Goal: Task Accomplishment & Management: Complete application form

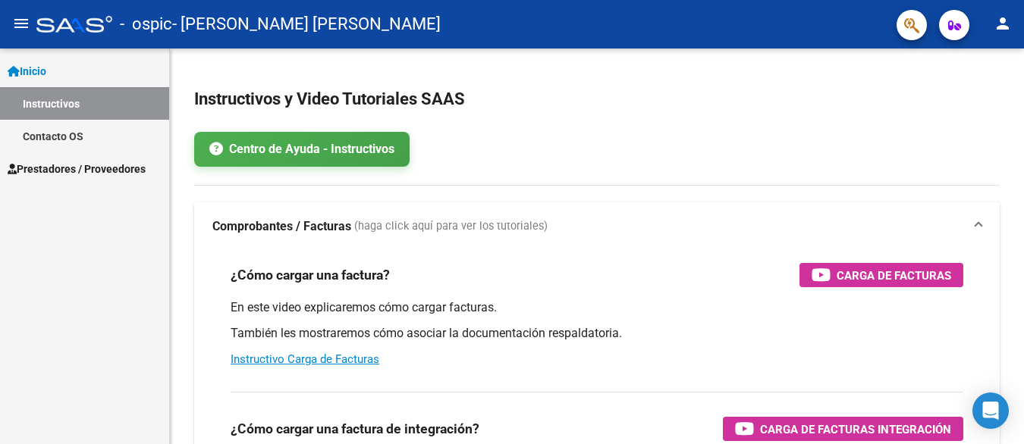
click at [124, 164] on span "Prestadores / Proveedores" at bounding box center [77, 169] width 138 height 17
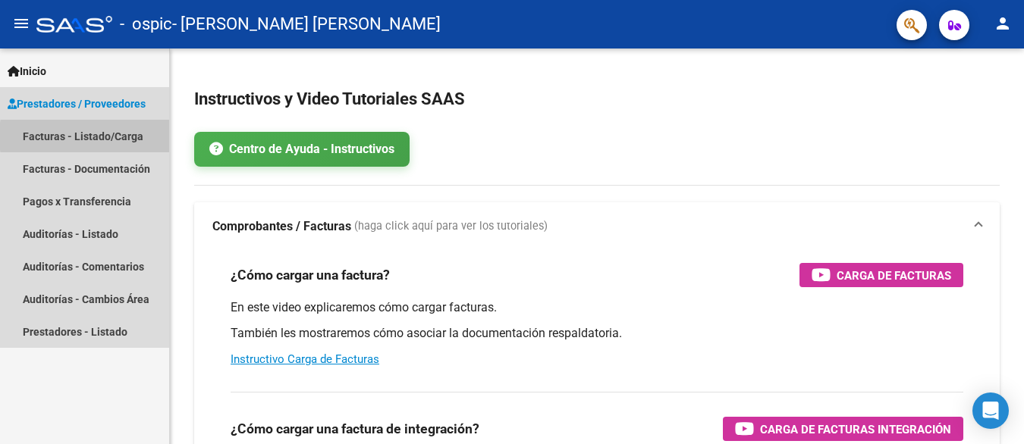
click at [130, 136] on link "Facturas - Listado/Carga" at bounding box center [84, 136] width 169 height 33
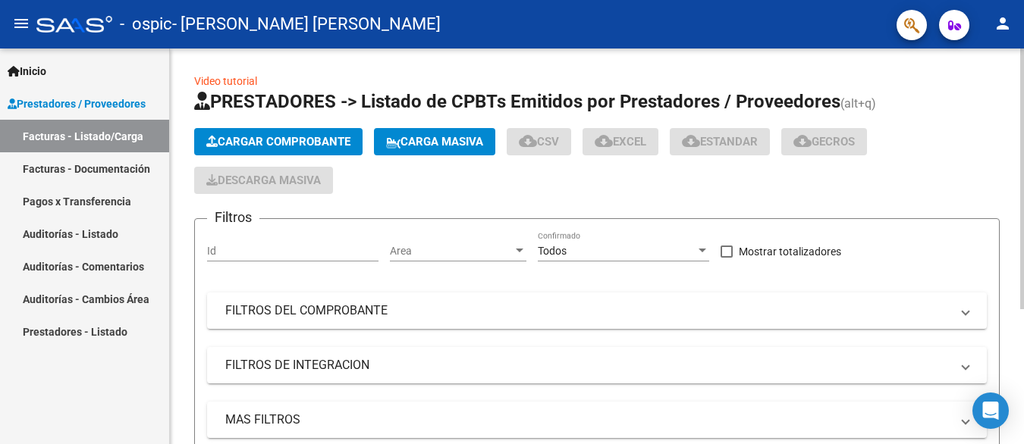
click at [285, 140] on span "Cargar Comprobante" at bounding box center [278, 142] width 144 height 14
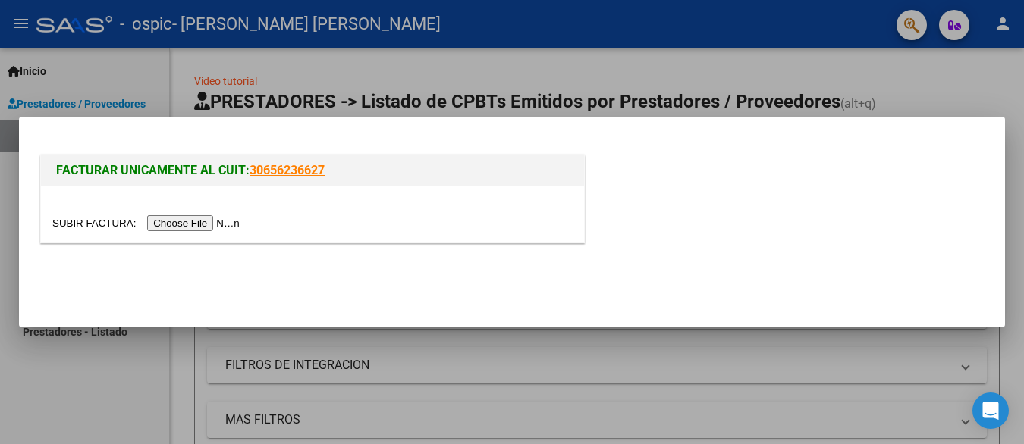
click at [178, 223] on input "file" at bounding box center [148, 223] width 192 height 16
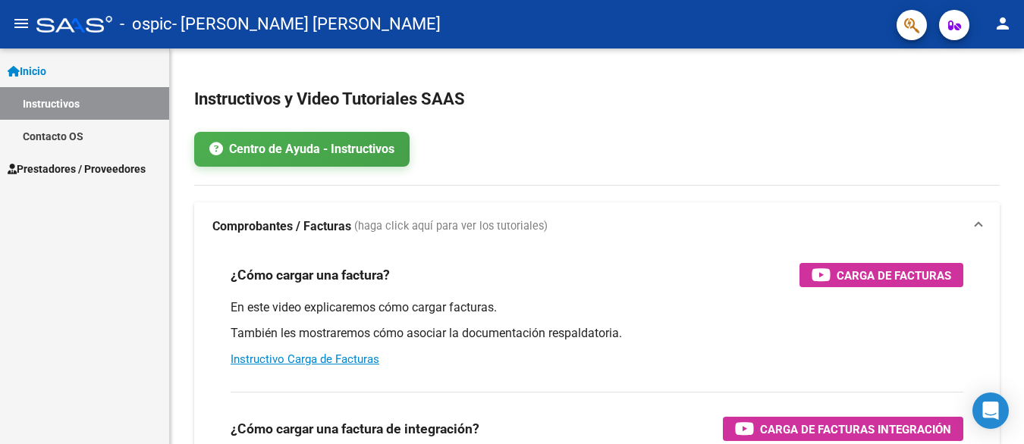
click at [108, 162] on span "Prestadores / Proveedores" at bounding box center [77, 169] width 138 height 17
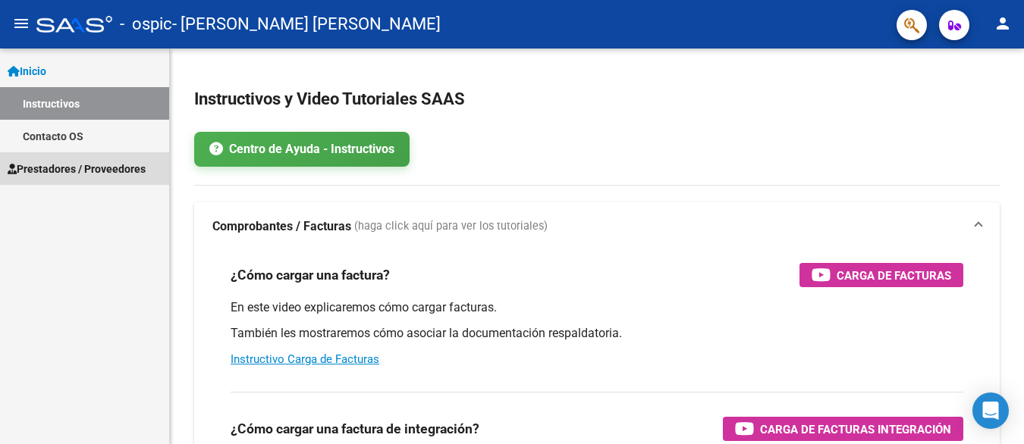
click at [140, 165] on span "Prestadores / Proveedores" at bounding box center [77, 169] width 138 height 17
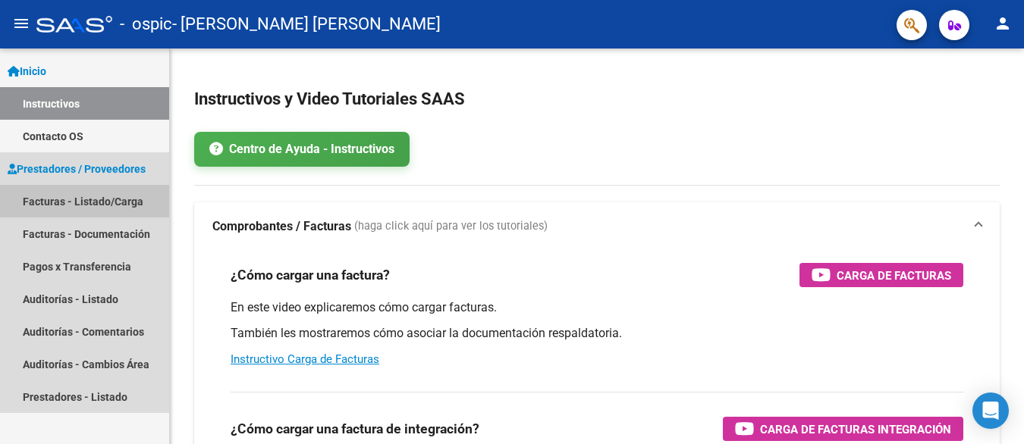
click at [134, 198] on link "Facturas - Listado/Carga" at bounding box center [84, 201] width 169 height 33
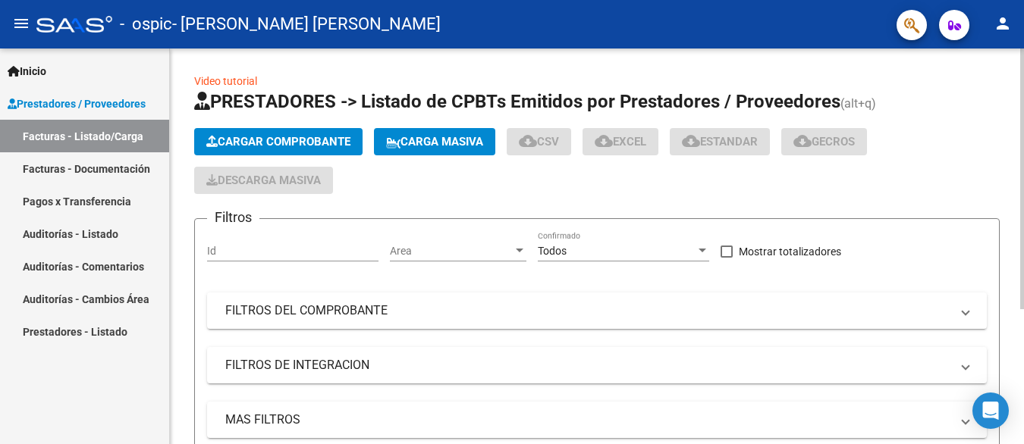
click at [334, 141] on span "Cargar Comprobante" at bounding box center [278, 142] width 144 height 14
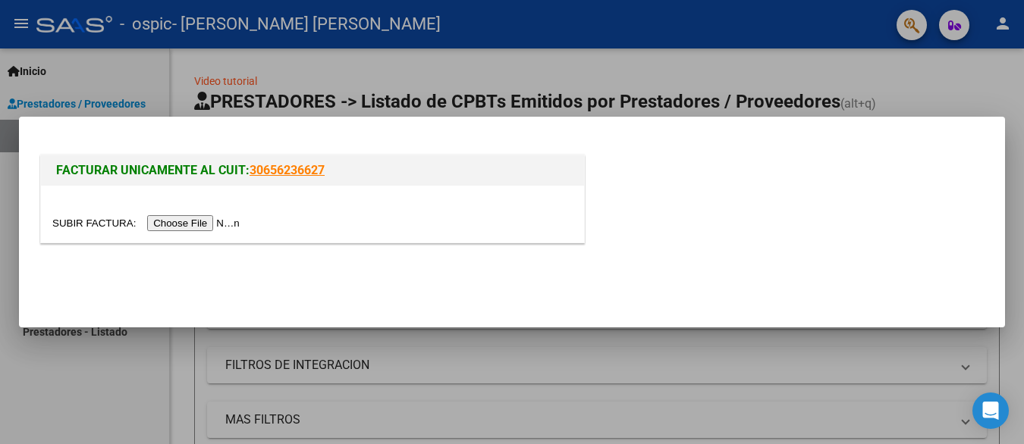
click at [200, 221] on input "file" at bounding box center [148, 223] width 192 height 16
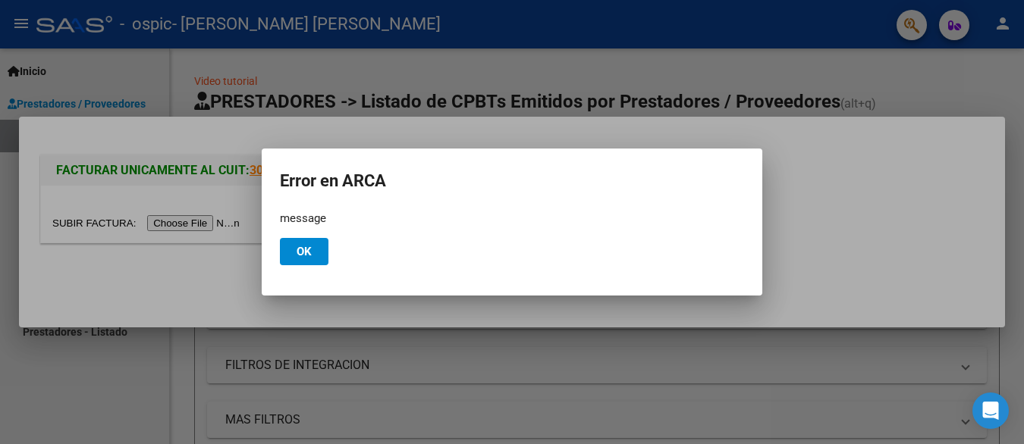
click at [315, 251] on button "Ok" at bounding box center [304, 251] width 49 height 27
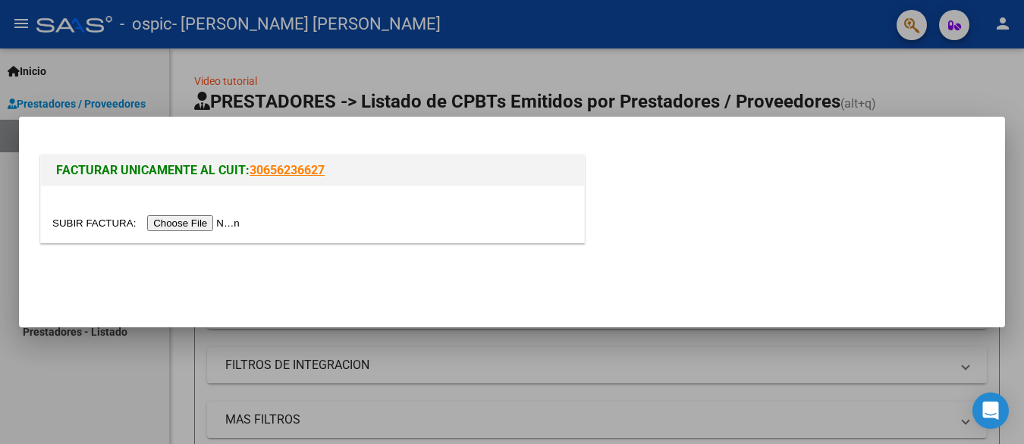
click at [205, 226] on input "file" at bounding box center [148, 223] width 192 height 16
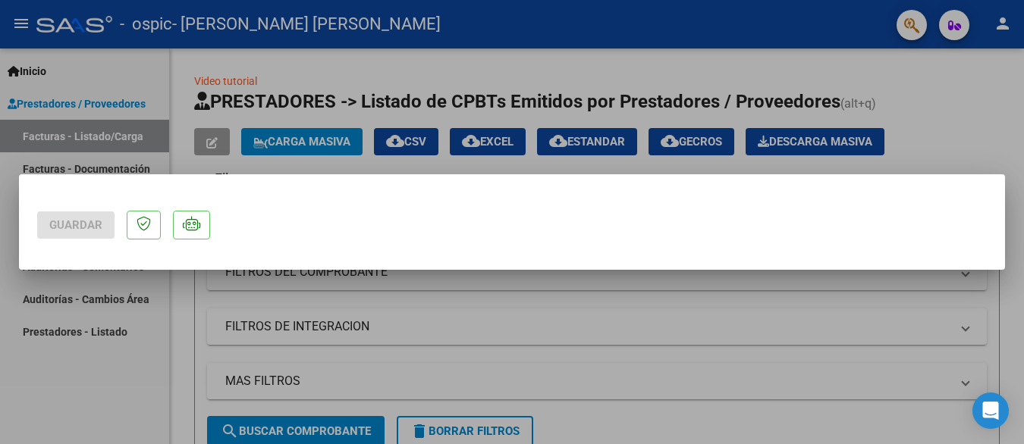
click at [886, 76] on div at bounding box center [512, 222] width 1024 height 444
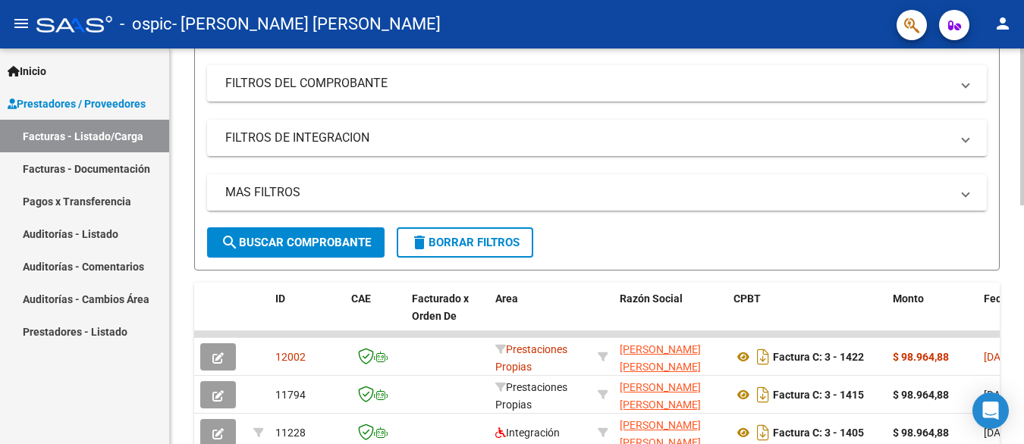
scroll to position [379, 0]
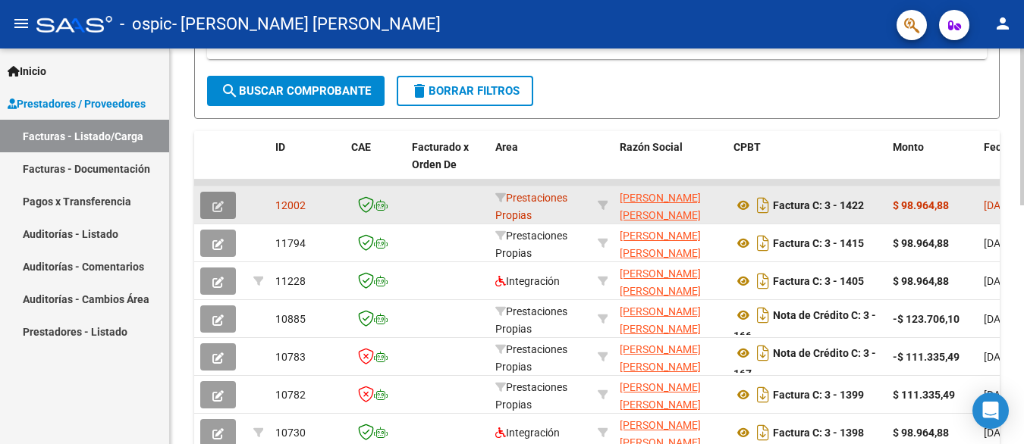
click at [221, 205] on icon "button" at bounding box center [217, 206] width 11 height 11
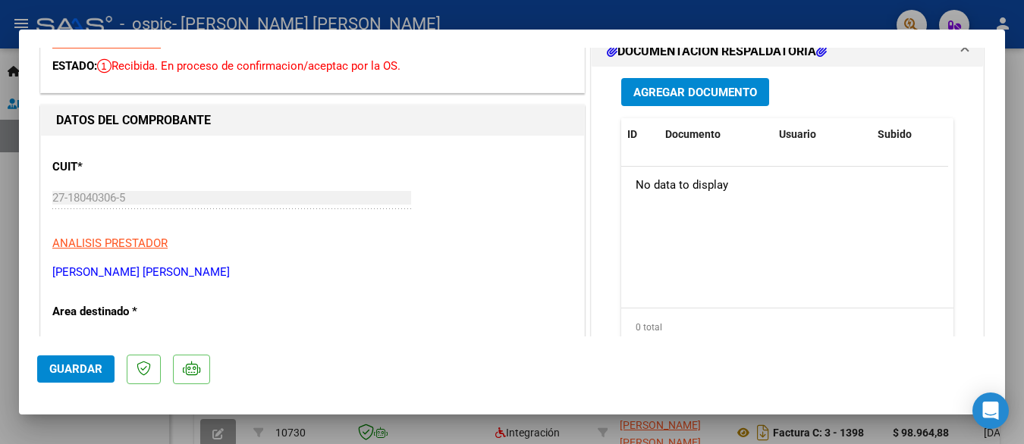
scroll to position [152, 0]
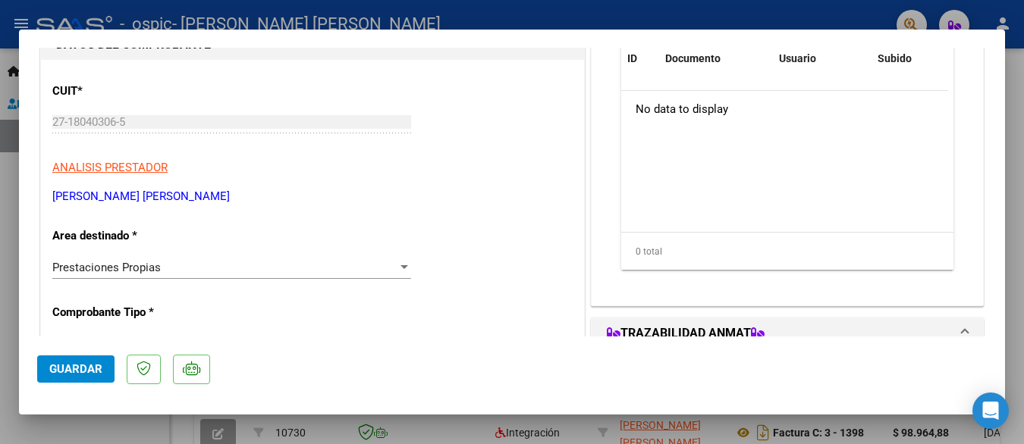
click at [402, 264] on div at bounding box center [404, 268] width 14 height 12
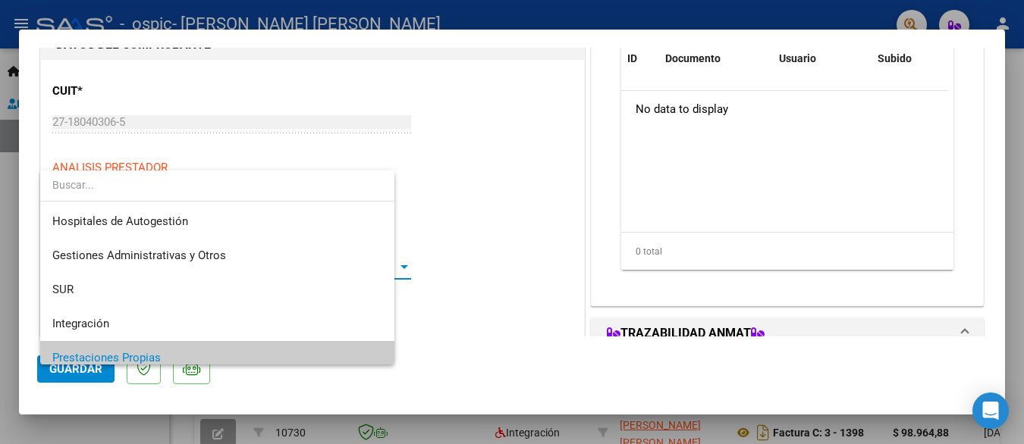
scroll to position [91, 0]
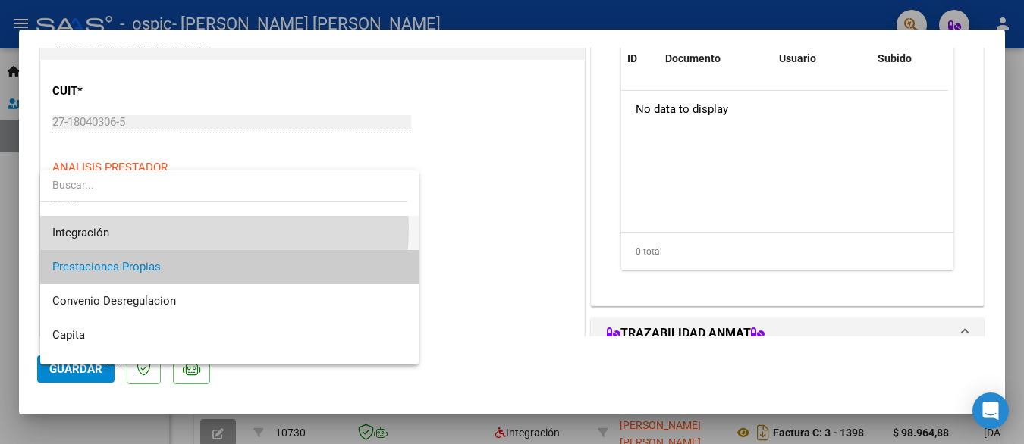
click at [154, 229] on span "Integración" at bounding box center [229, 233] width 354 height 34
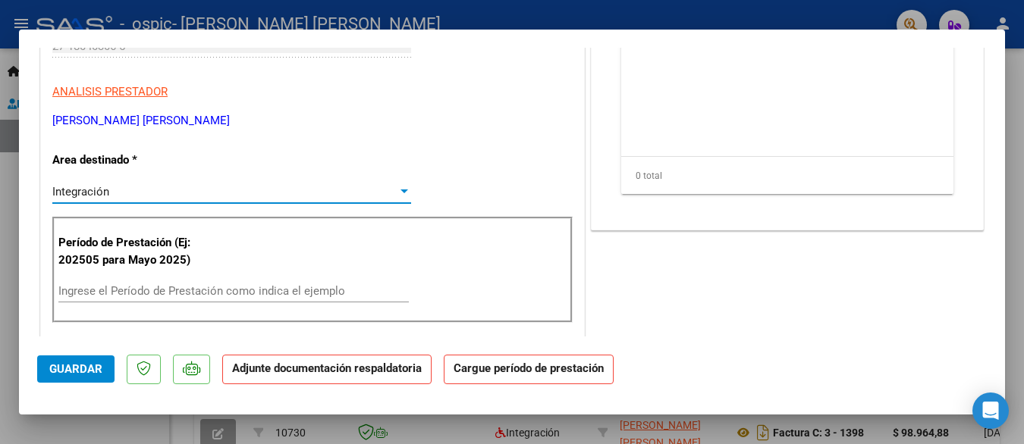
scroll to position [303, 0]
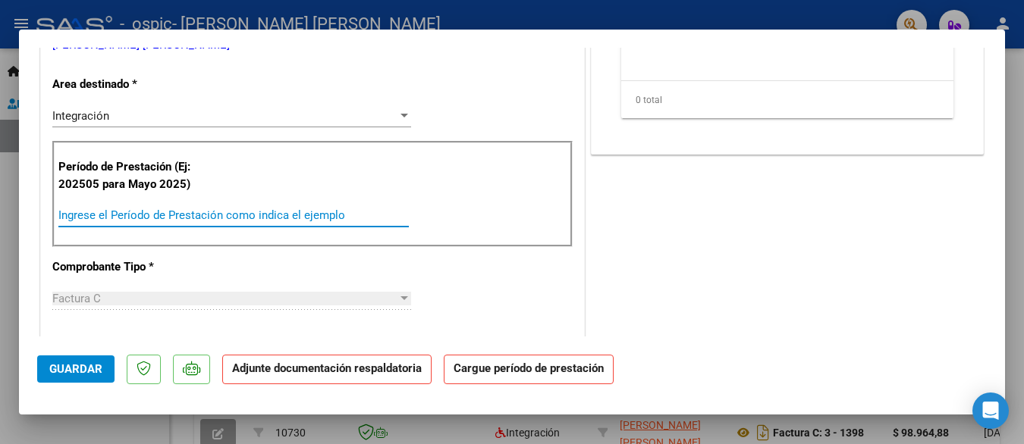
click at [192, 212] on input "Ingrese el Período de Prestación como indica el ejemplo" at bounding box center [233, 216] width 350 height 14
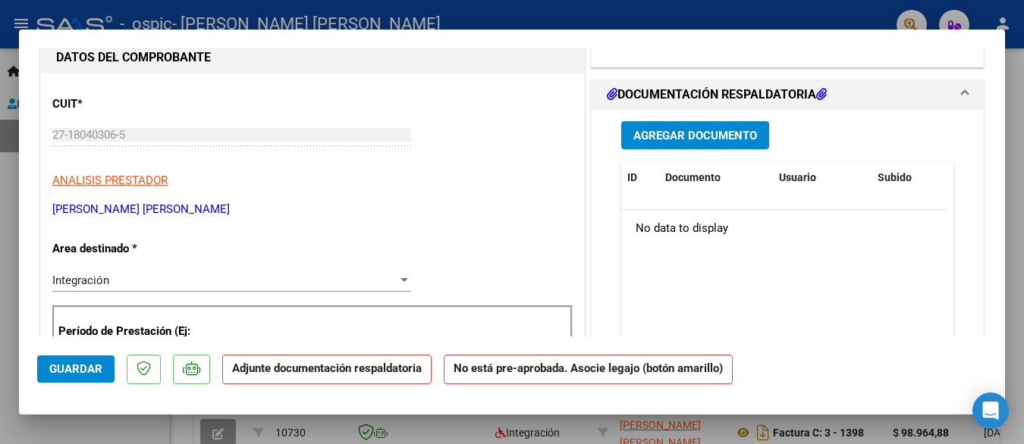
scroll to position [63, 0]
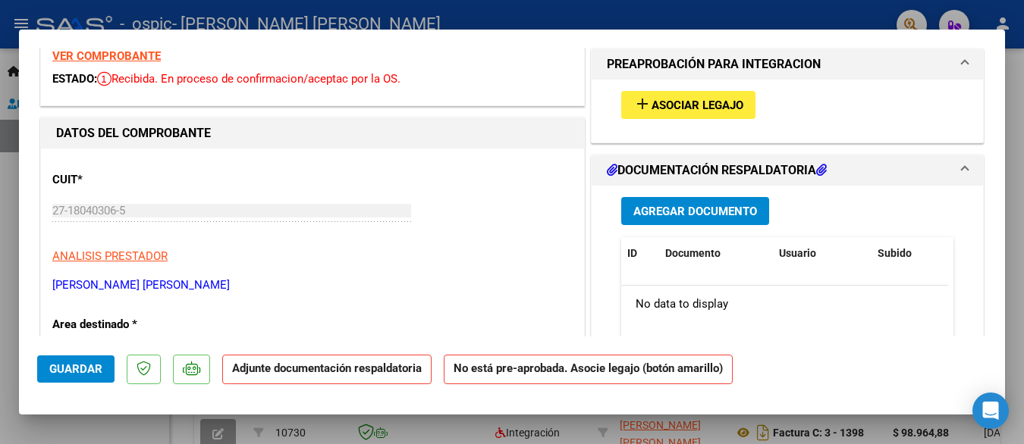
type input "202509"
click at [676, 99] on span "Asociar Legajo" at bounding box center [697, 106] width 92 height 14
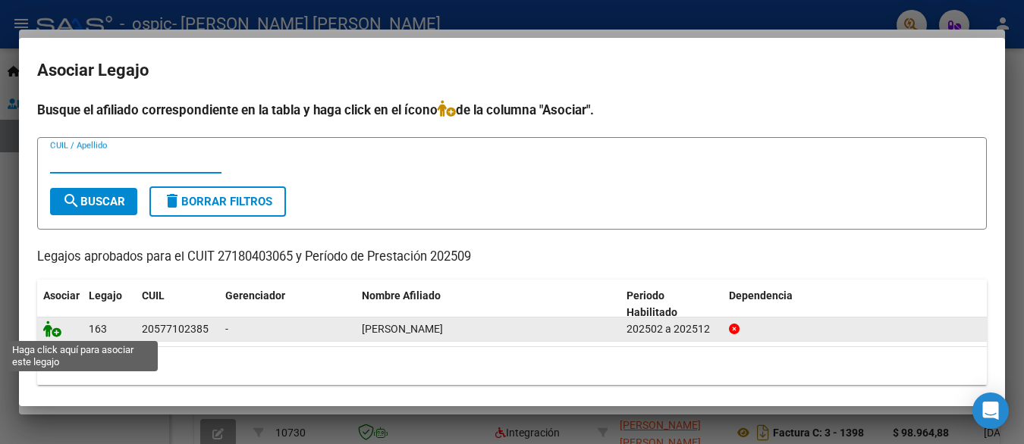
click at [47, 325] on icon at bounding box center [52, 329] width 18 height 17
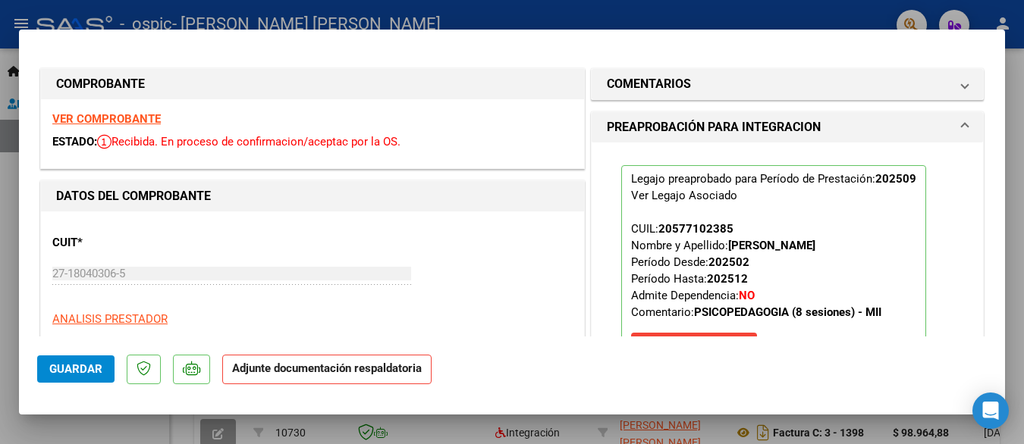
scroll to position [152, 0]
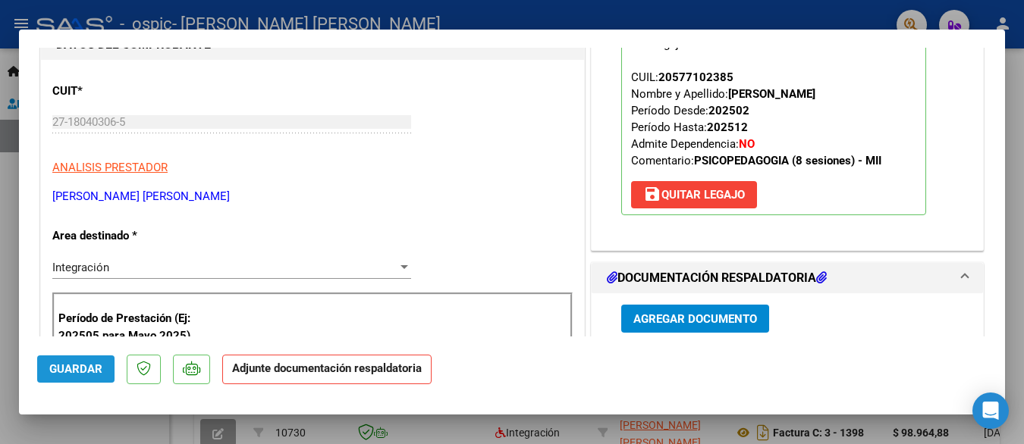
click at [71, 361] on button "Guardar" at bounding box center [75, 369] width 77 height 27
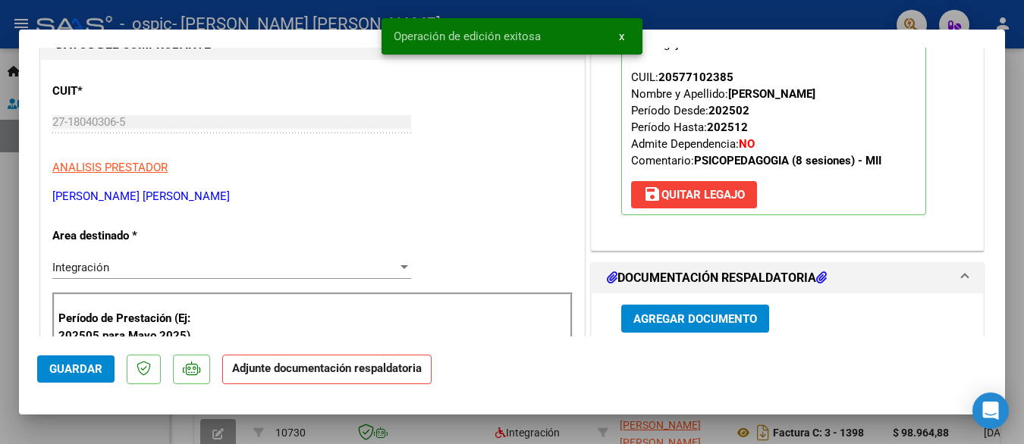
scroll to position [0, 0]
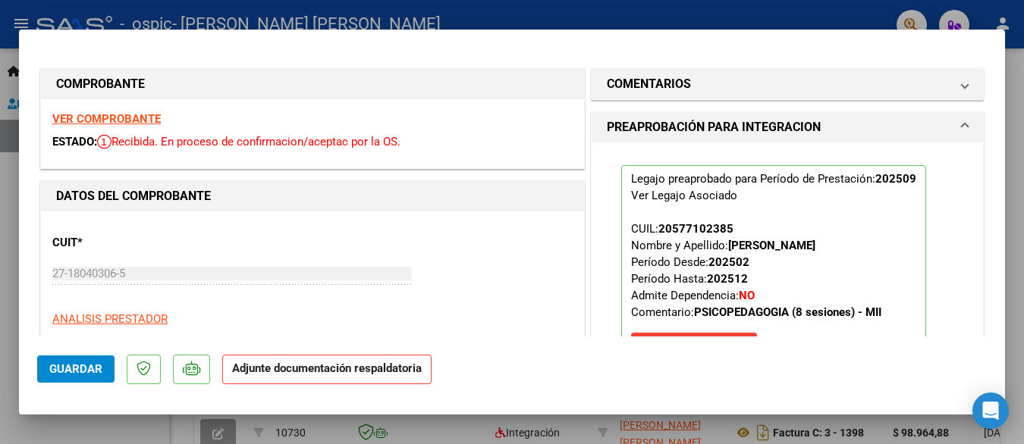
click at [362, 9] on div at bounding box center [512, 222] width 1024 height 444
type input "$ 0,00"
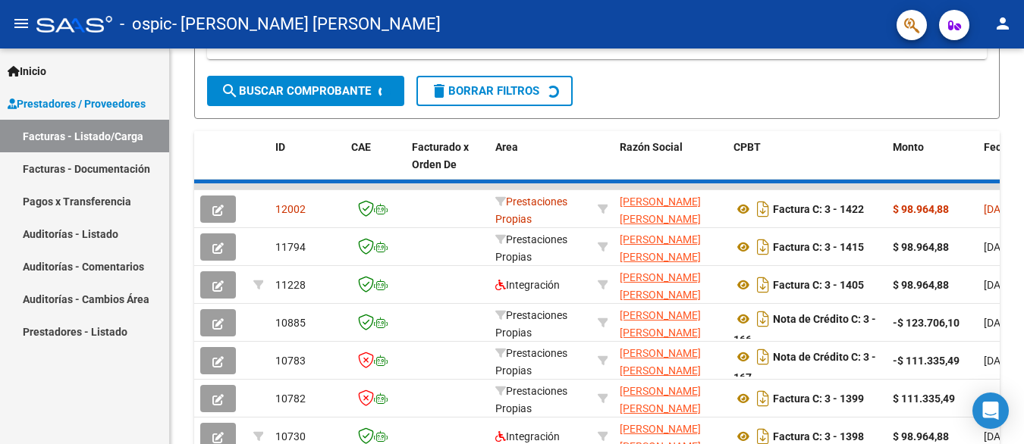
scroll to position [379, 0]
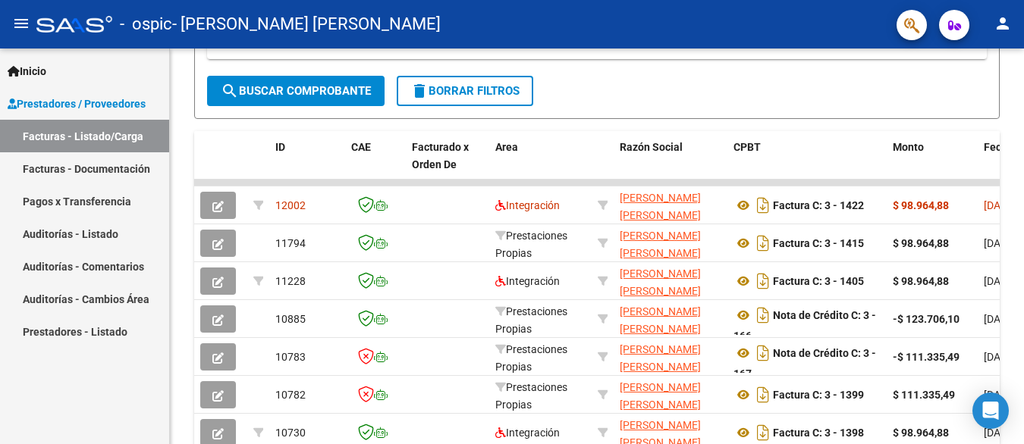
click at [105, 134] on link "Facturas - Listado/Carga" at bounding box center [84, 136] width 169 height 33
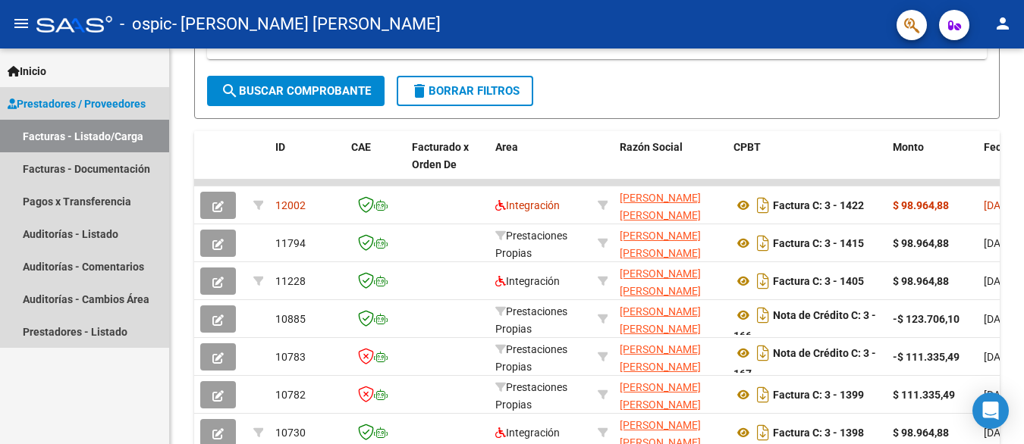
click at [111, 103] on span "Prestadores / Proveedores" at bounding box center [77, 104] width 138 height 17
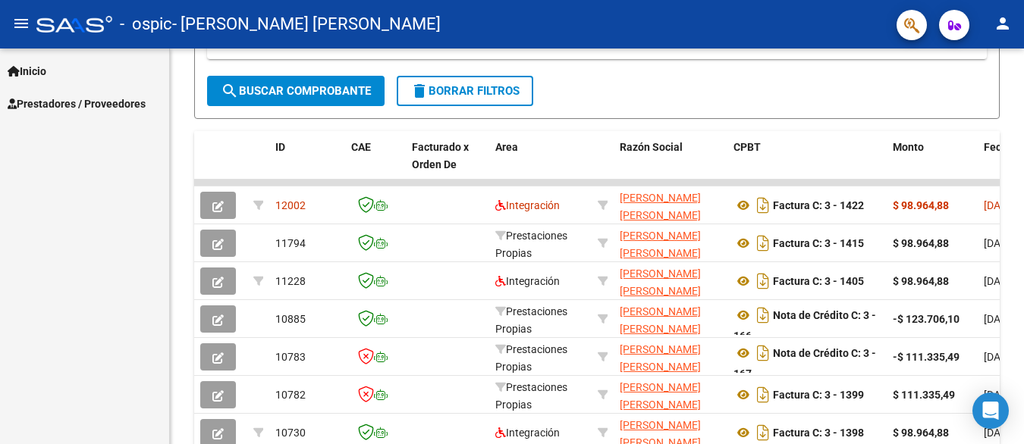
click at [127, 100] on span "Prestadores / Proveedores" at bounding box center [77, 104] width 138 height 17
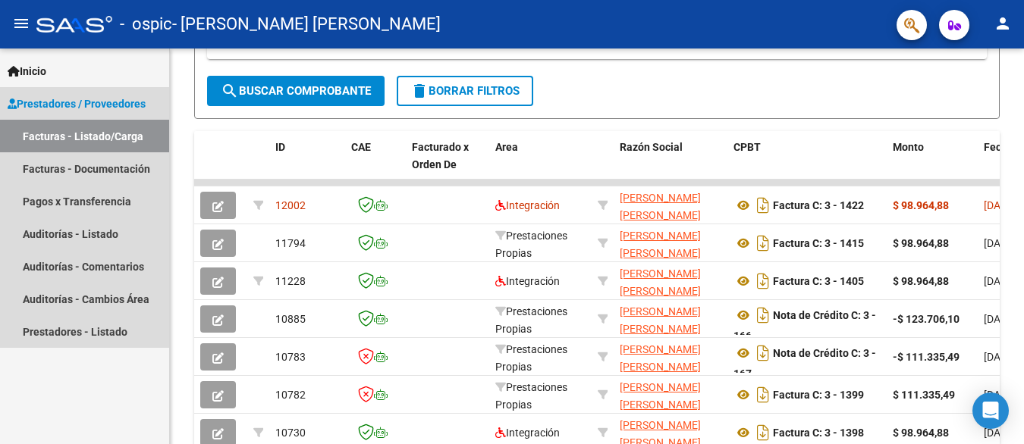
click at [131, 134] on link "Facturas - Listado/Carga" at bounding box center [84, 136] width 169 height 33
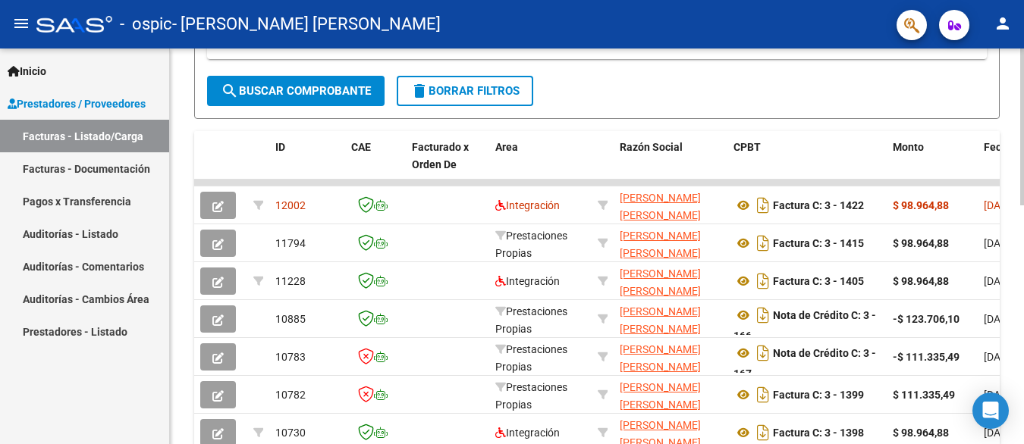
click at [310, 81] on button "search Buscar Comprobante" at bounding box center [295, 91] width 177 height 30
click at [330, 85] on span "search Buscar Comprobante" at bounding box center [296, 91] width 150 height 14
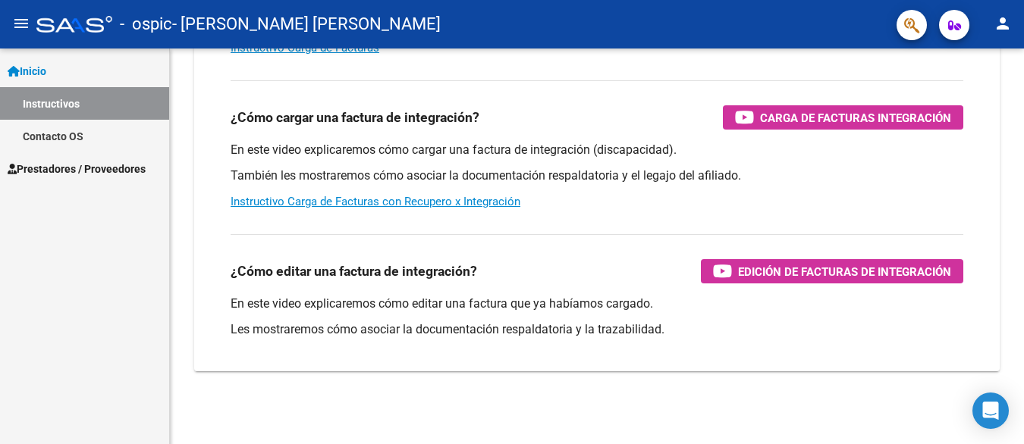
scroll to position [312, 0]
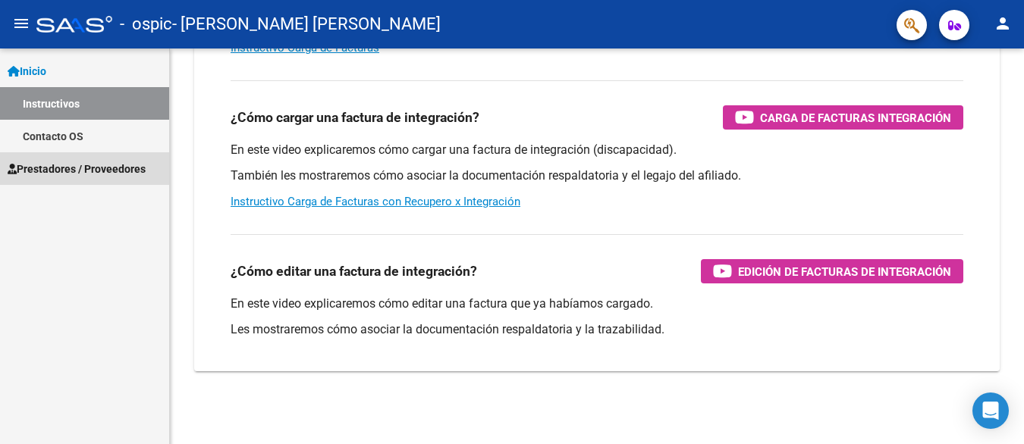
click at [116, 163] on span "Prestadores / Proveedores" at bounding box center [77, 169] width 138 height 17
click at [115, 164] on span "Prestadores / Proveedores" at bounding box center [77, 169] width 138 height 17
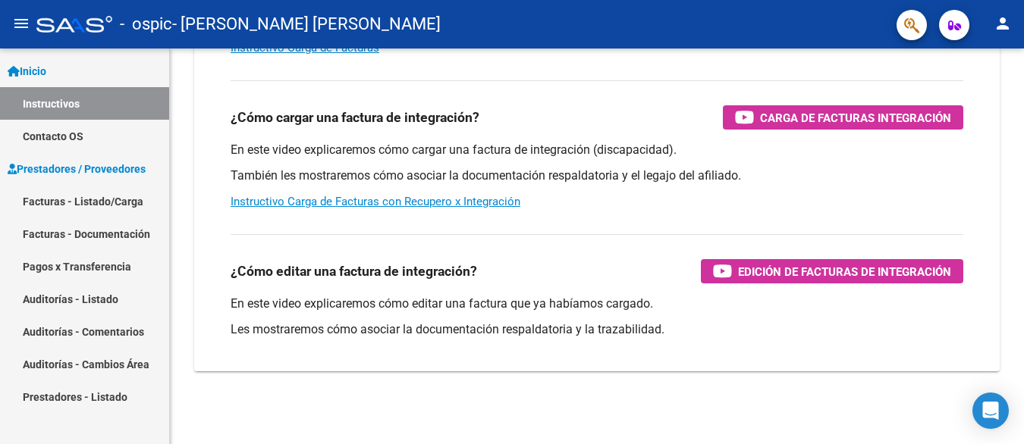
click at [119, 164] on span "Prestadores / Proveedores" at bounding box center [77, 169] width 138 height 17
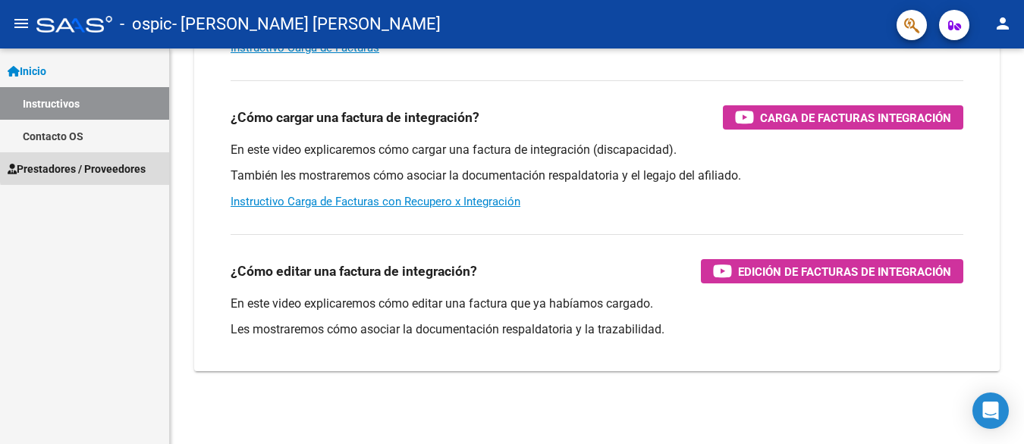
click at [119, 164] on span "Prestadores / Proveedores" at bounding box center [77, 169] width 138 height 17
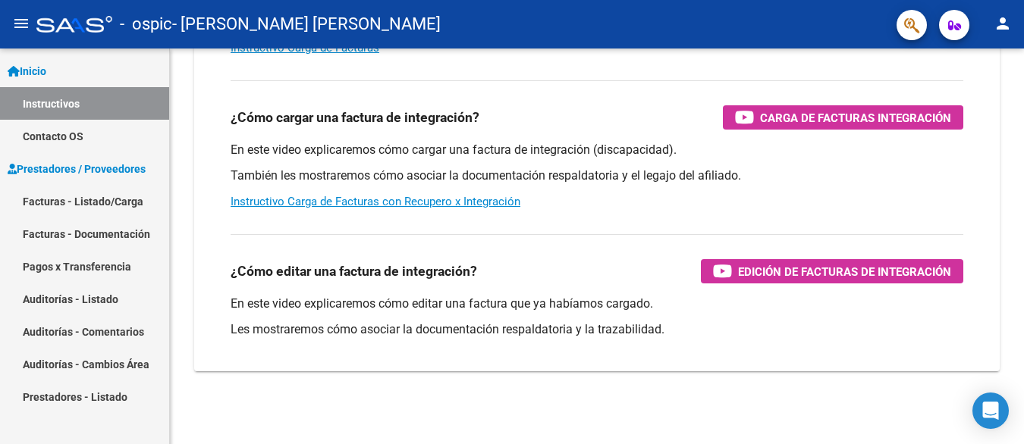
click at [94, 198] on link "Facturas - Listado/Carga" at bounding box center [84, 201] width 169 height 33
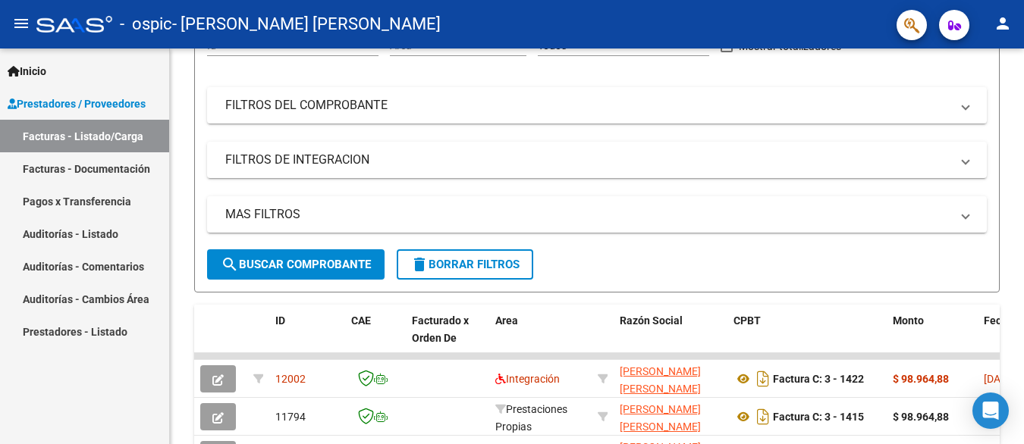
scroll to position [379, 0]
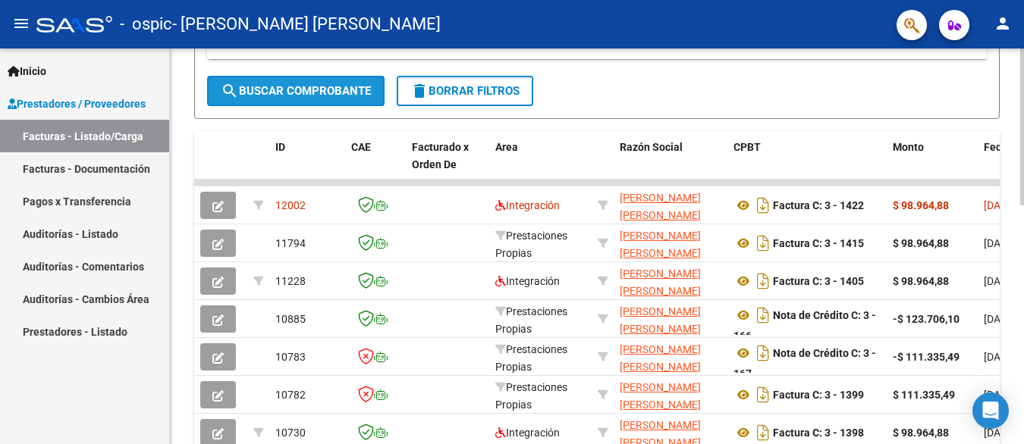
click at [315, 86] on span "search Buscar Comprobante" at bounding box center [296, 91] width 150 height 14
click at [223, 86] on mat-icon "search" at bounding box center [230, 91] width 18 height 18
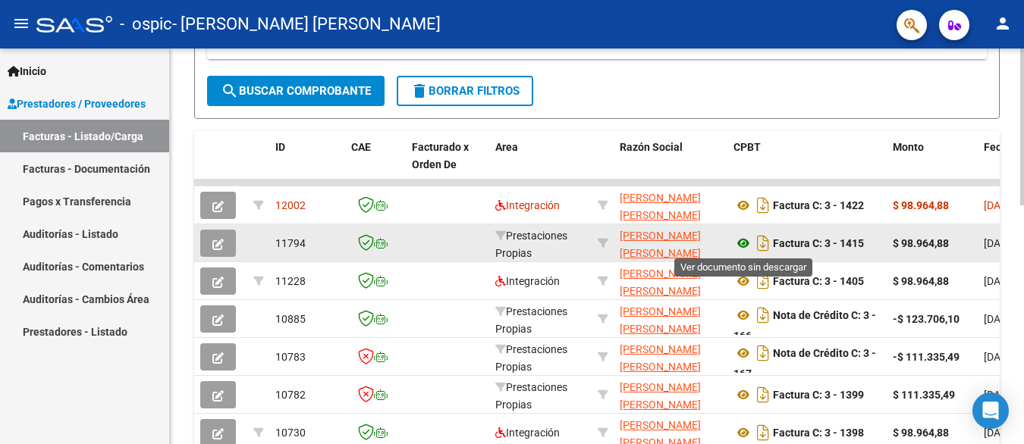
click at [735, 240] on icon at bounding box center [743, 243] width 20 height 18
click at [216, 244] on icon "button" at bounding box center [217, 244] width 11 height 11
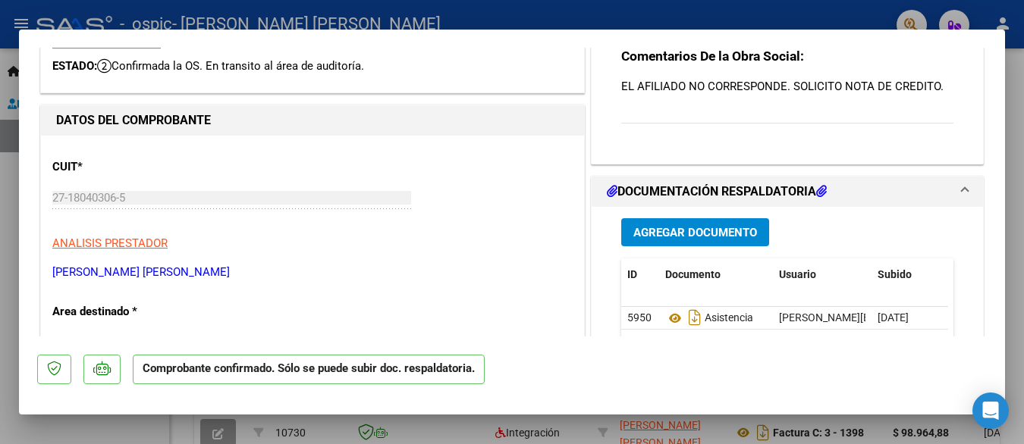
scroll to position [0, 0]
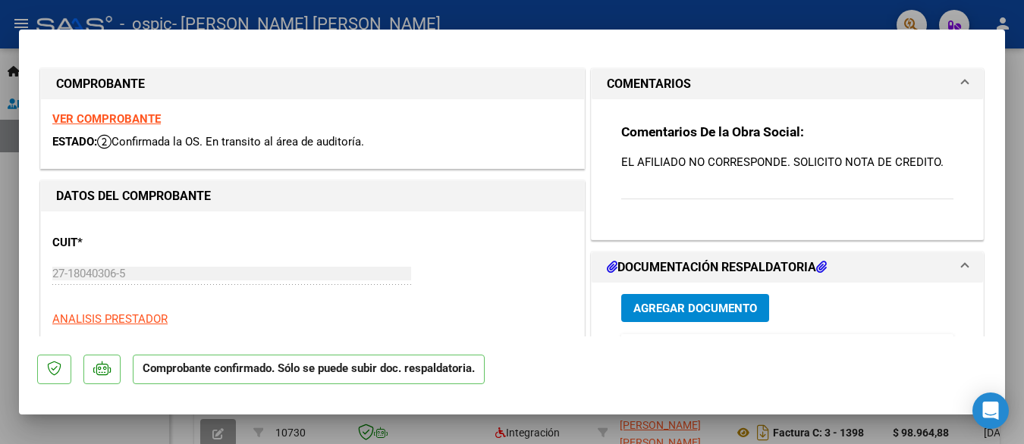
click at [667, 6] on div at bounding box center [512, 222] width 1024 height 444
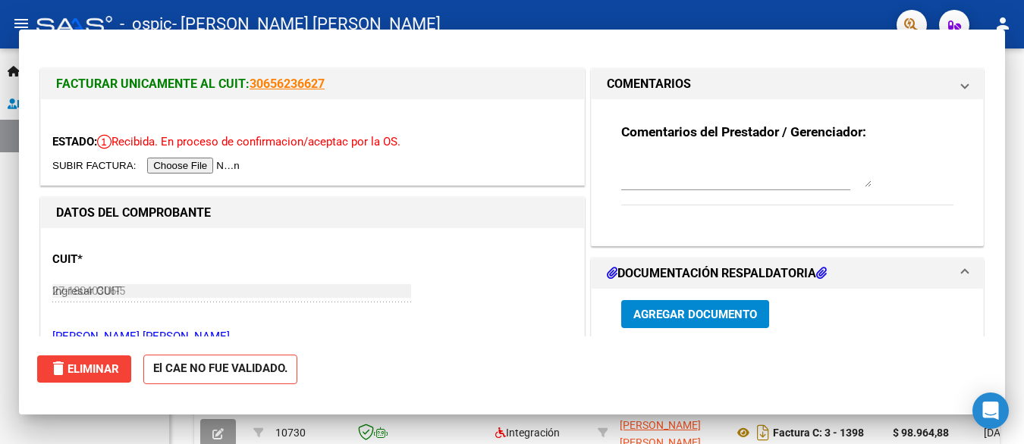
type input "$ 0,00"
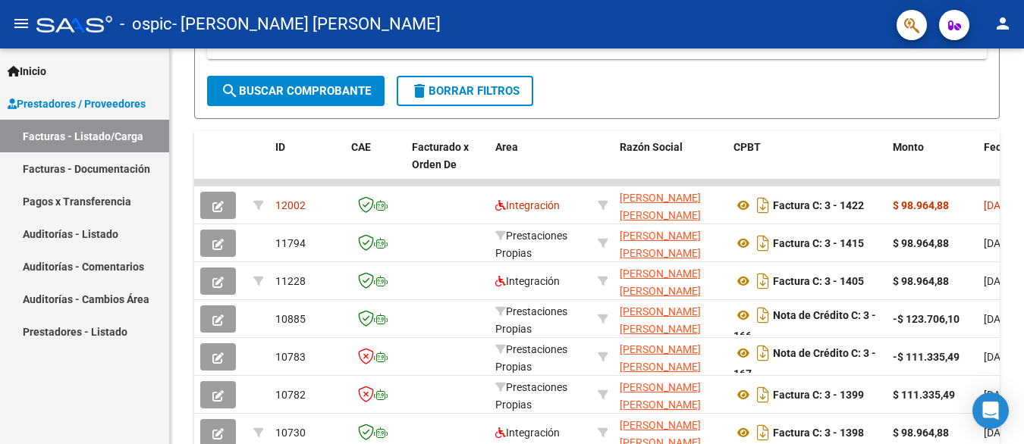
scroll to position [379, 0]
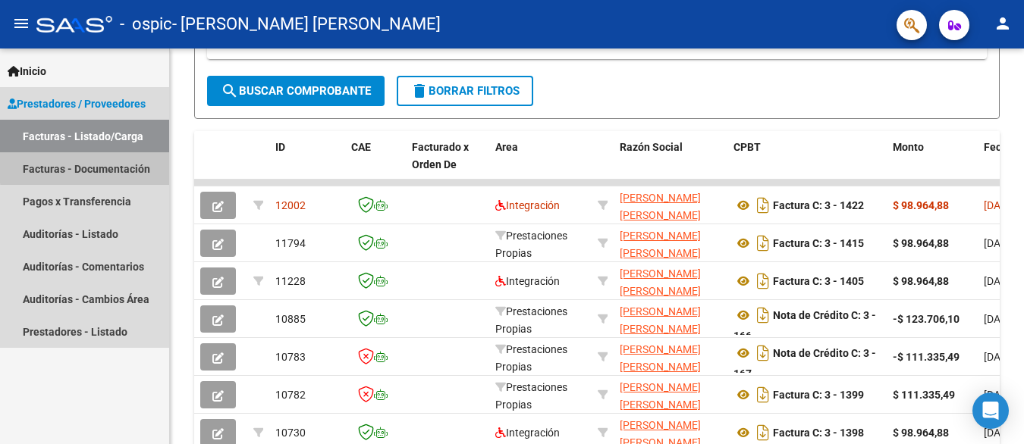
click at [103, 166] on link "Facturas - Documentación" at bounding box center [84, 168] width 169 height 33
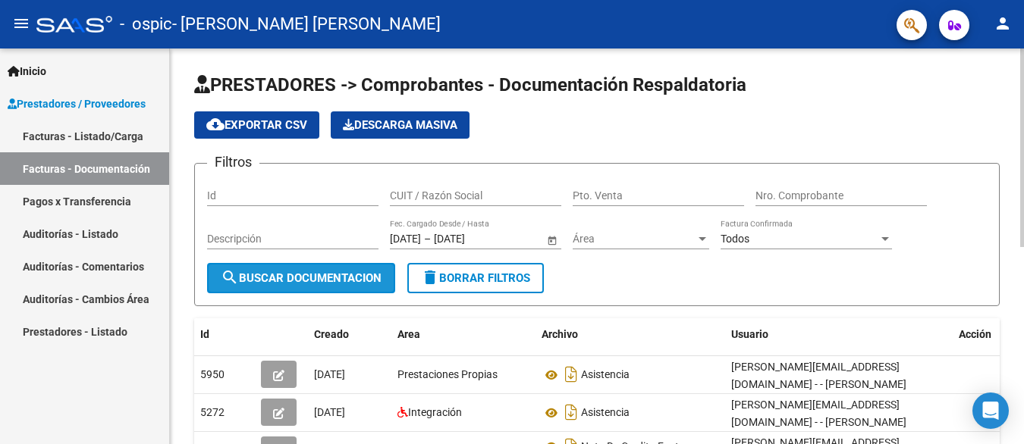
click at [326, 270] on button "search Buscar Documentacion" at bounding box center [301, 278] width 188 height 30
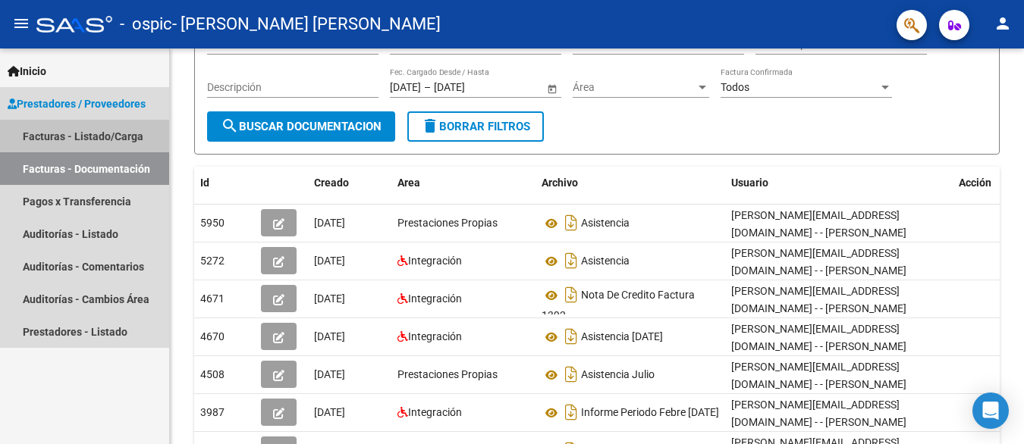
click at [107, 127] on link "Facturas - Listado/Carga" at bounding box center [84, 136] width 169 height 33
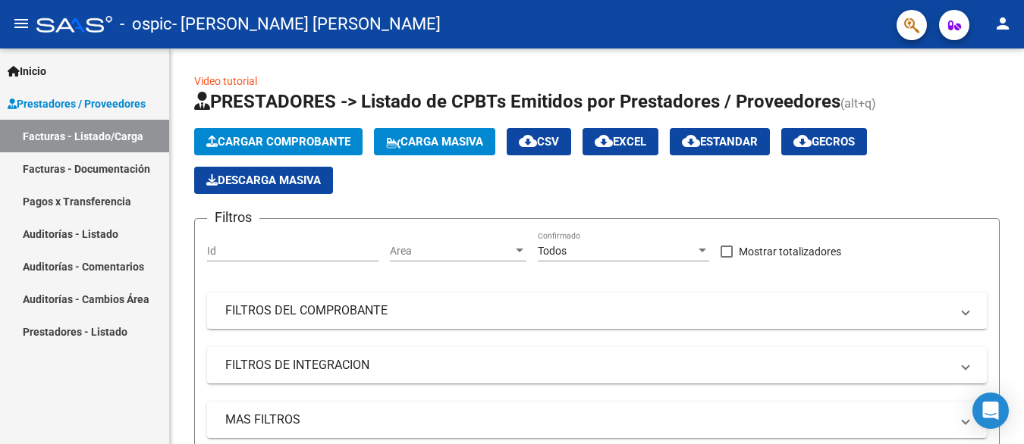
click at [85, 102] on span "Prestadores / Proveedores" at bounding box center [77, 104] width 138 height 17
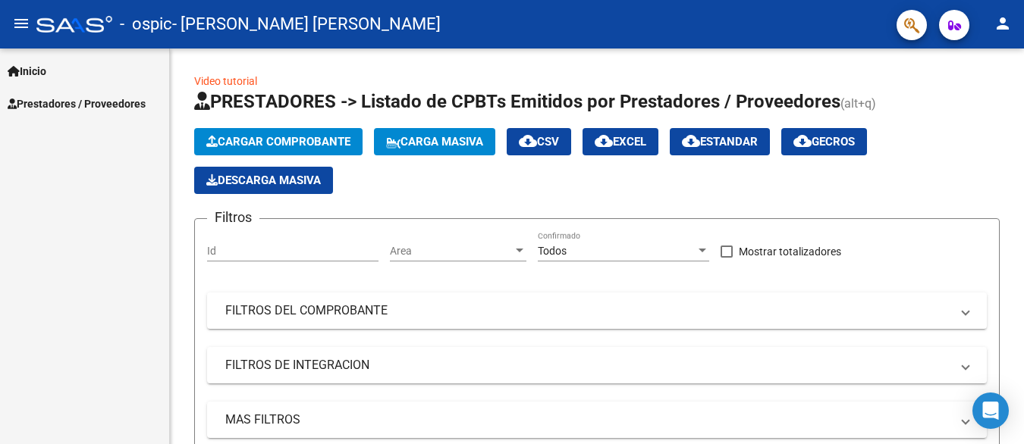
click at [72, 88] on link "Prestadores / Proveedores" at bounding box center [84, 103] width 169 height 33
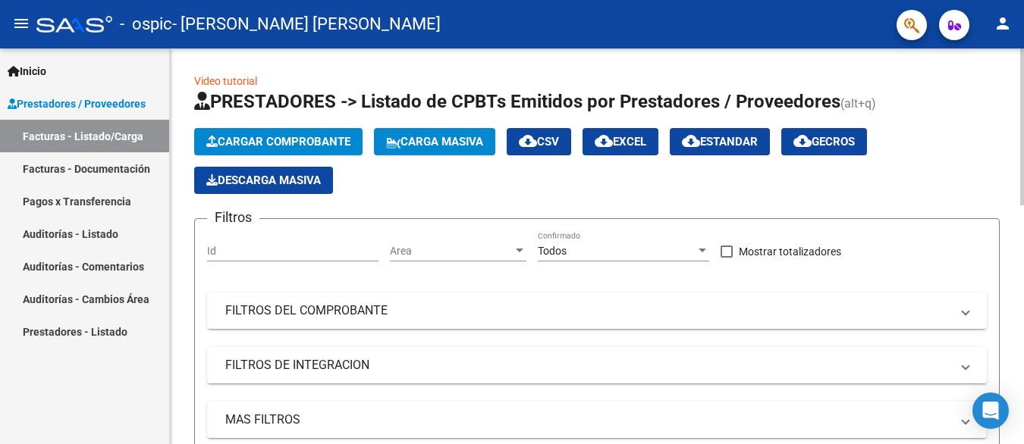
click at [238, 78] on link "Video tutorial" at bounding box center [225, 81] width 63 height 12
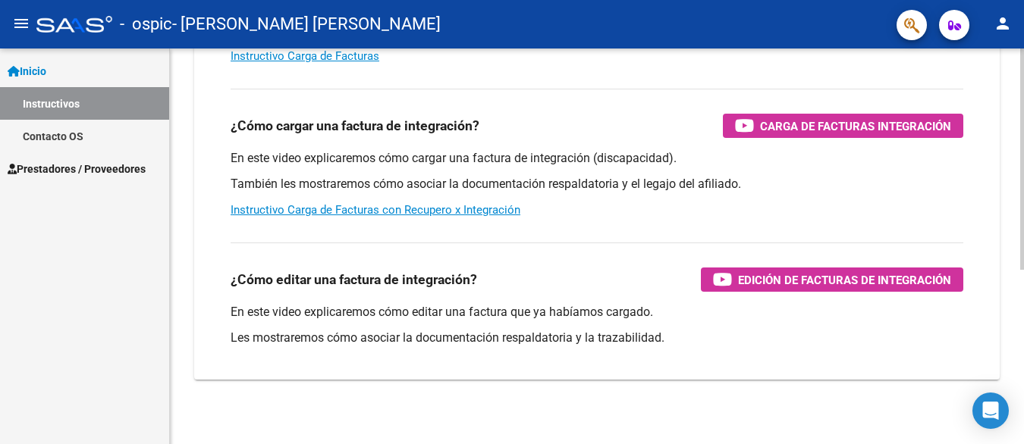
scroll to position [312, 0]
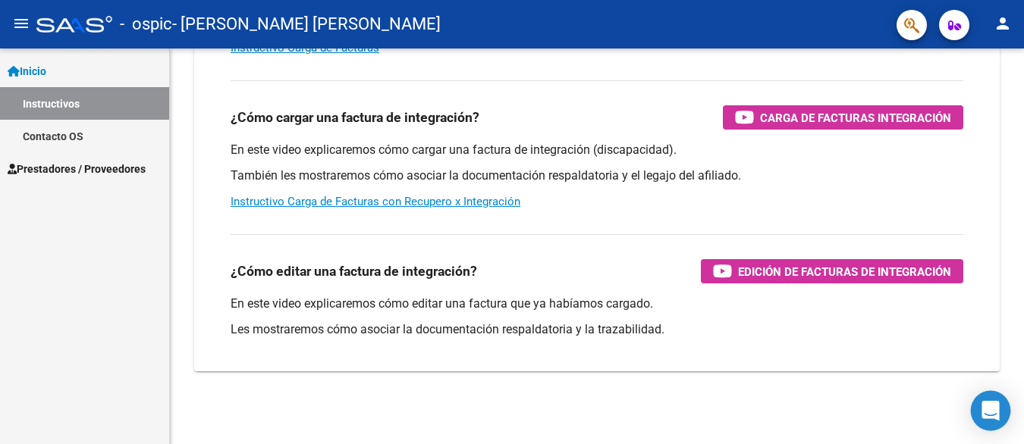
click at [983, 403] on icon "Open Intercom Messenger" at bounding box center [990, 411] width 20 height 20
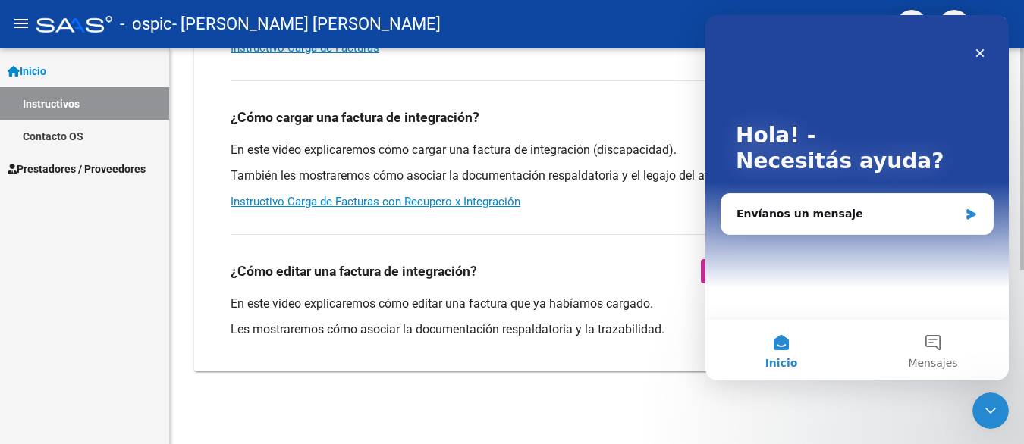
scroll to position [0, 0]
click at [843, 212] on div "Envíanos un mensaje" at bounding box center [847, 214] width 222 height 16
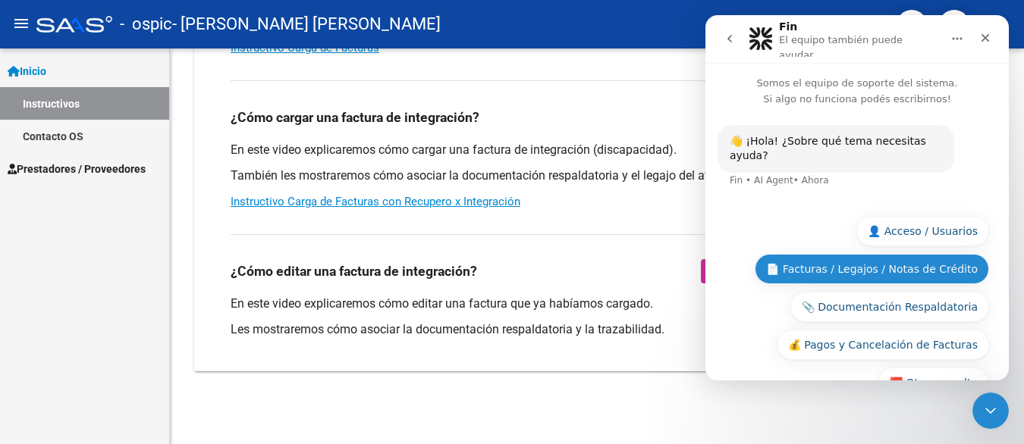
click at [921, 255] on button "📄 Facturas / Legajos / Notas de Crédito" at bounding box center [872, 269] width 234 height 30
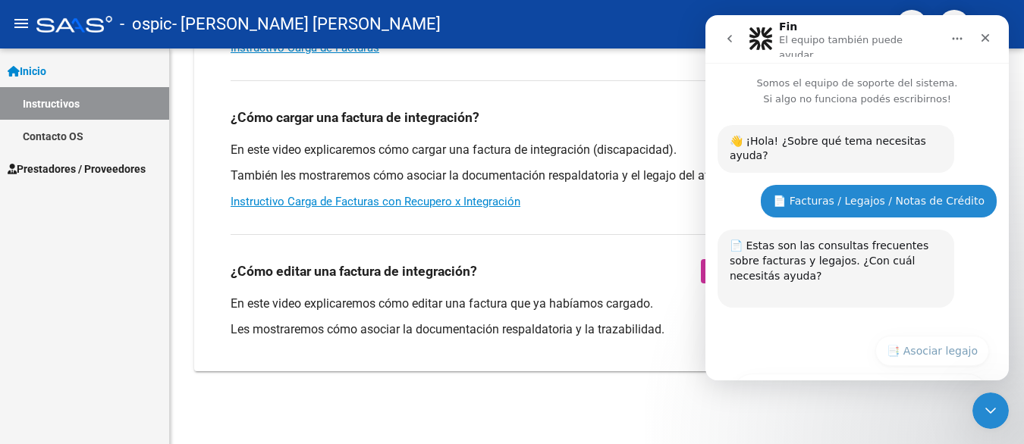
scroll to position [278, 0]
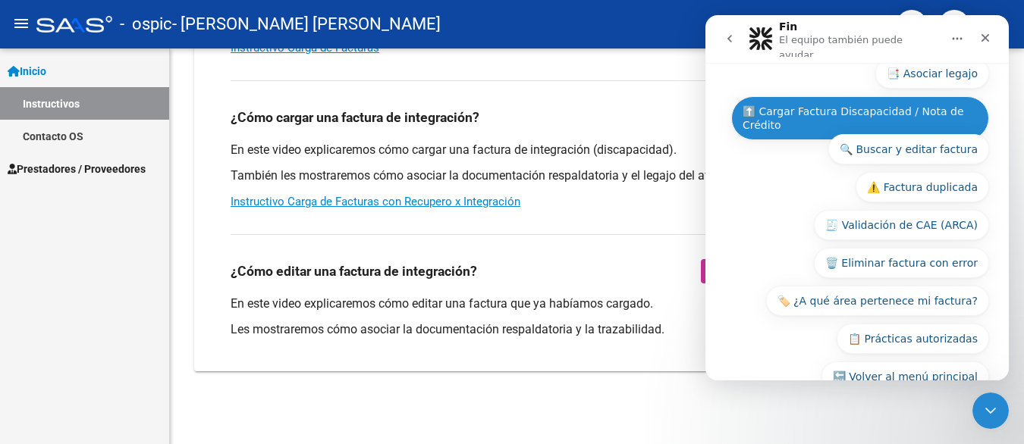
click at [875, 96] on button "⬆️ Cargar Factura Discapacidad / Nota de Crédito" at bounding box center [860, 118] width 258 height 44
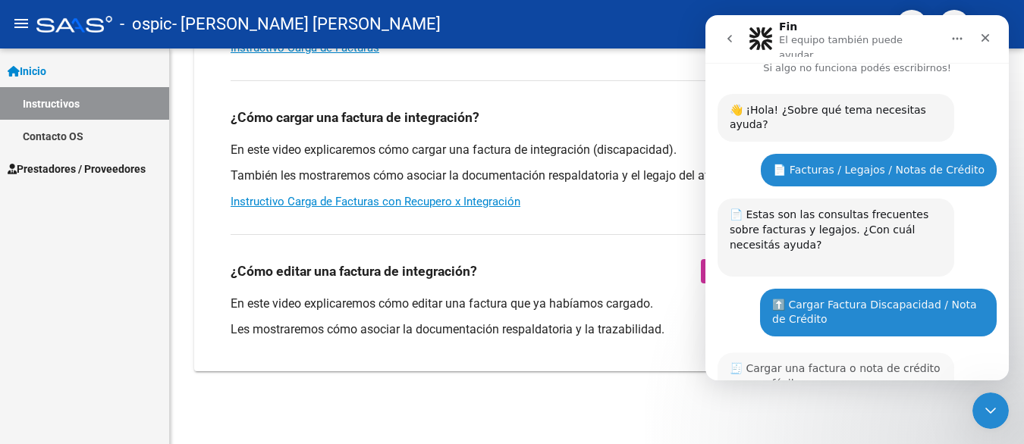
scroll to position [842, 0]
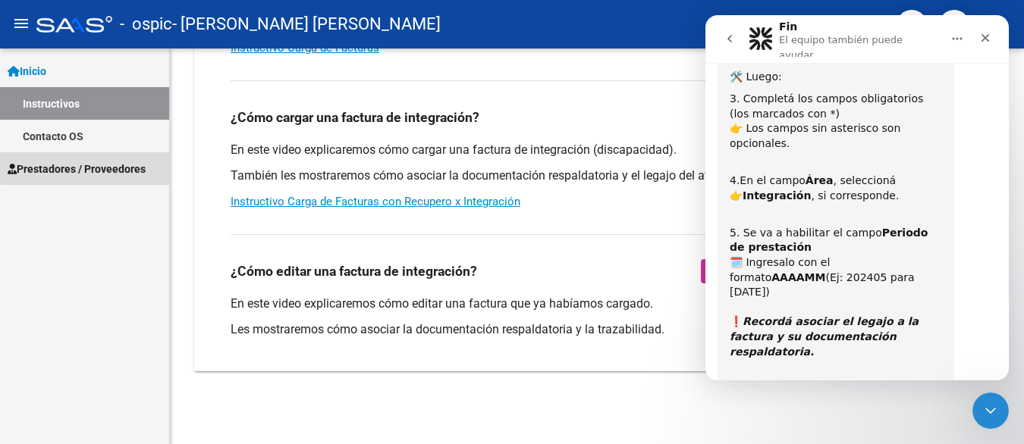
click at [126, 168] on span "Prestadores / Proveedores" at bounding box center [77, 169] width 138 height 17
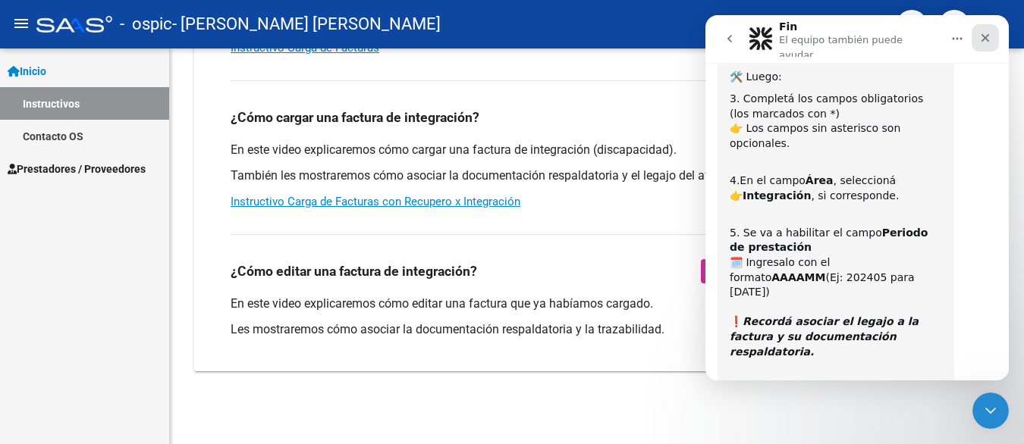
click at [980, 32] on icon "Cerrar" at bounding box center [985, 38] width 12 height 12
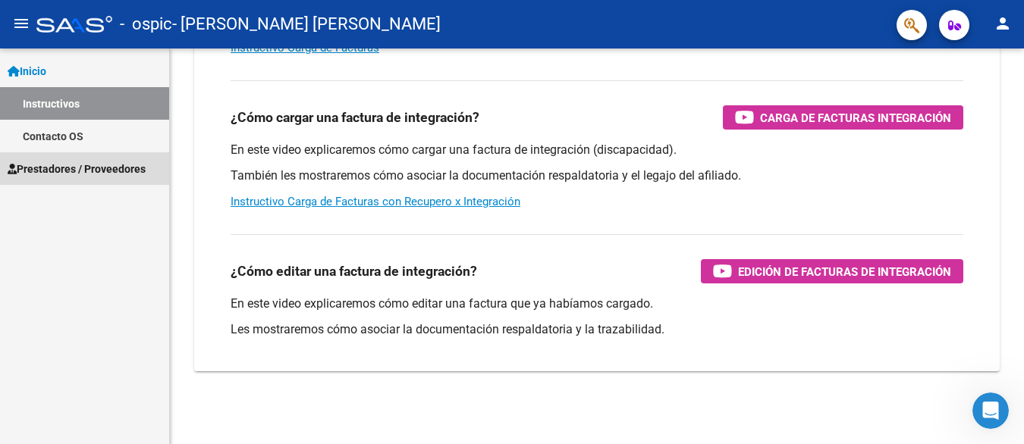
click at [92, 162] on span "Prestadores / Proveedores" at bounding box center [77, 169] width 138 height 17
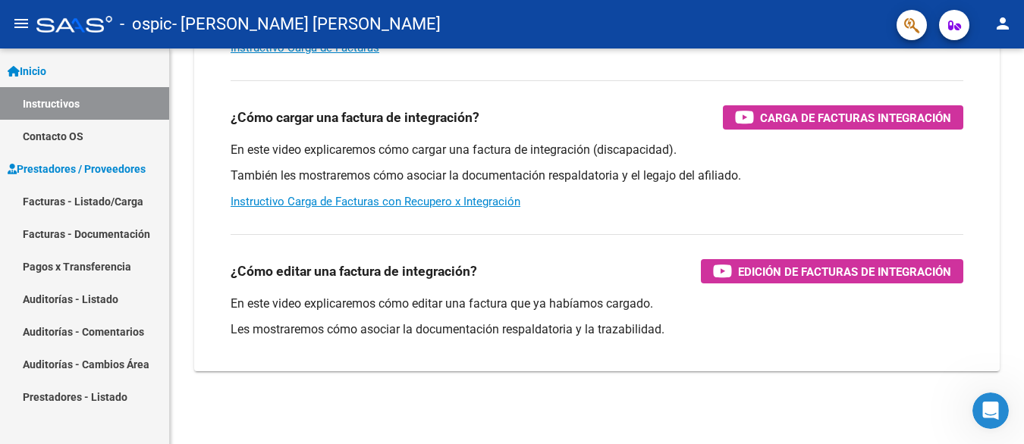
click at [127, 165] on span "Prestadores / Proveedores" at bounding box center [77, 169] width 138 height 17
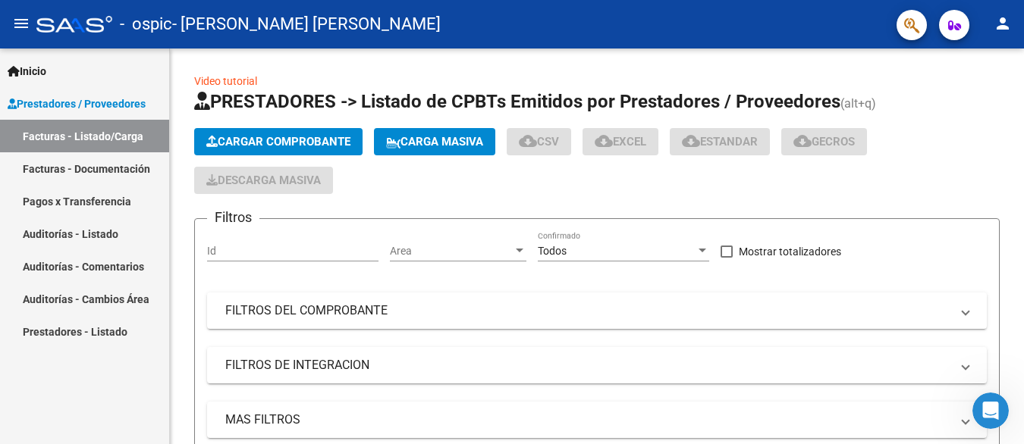
click at [39, 73] on span "Inicio" at bounding box center [27, 71] width 39 height 17
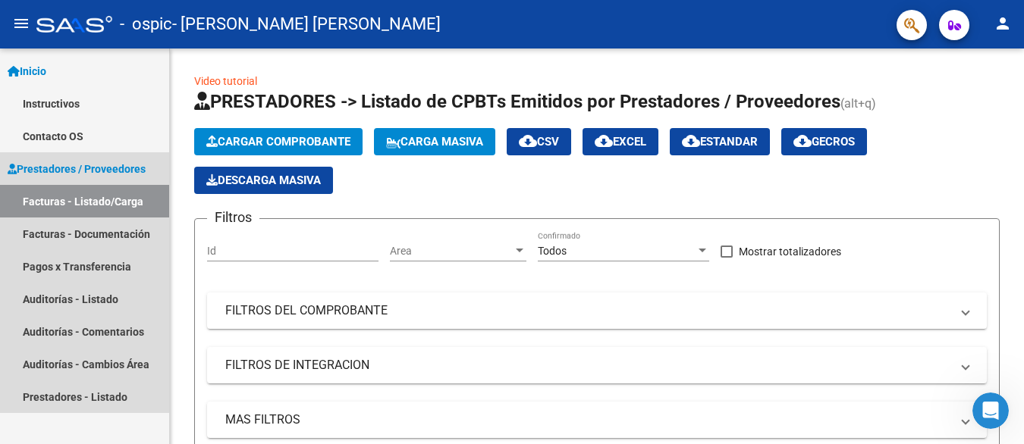
click at [121, 162] on span "Prestadores / Proveedores" at bounding box center [77, 169] width 138 height 17
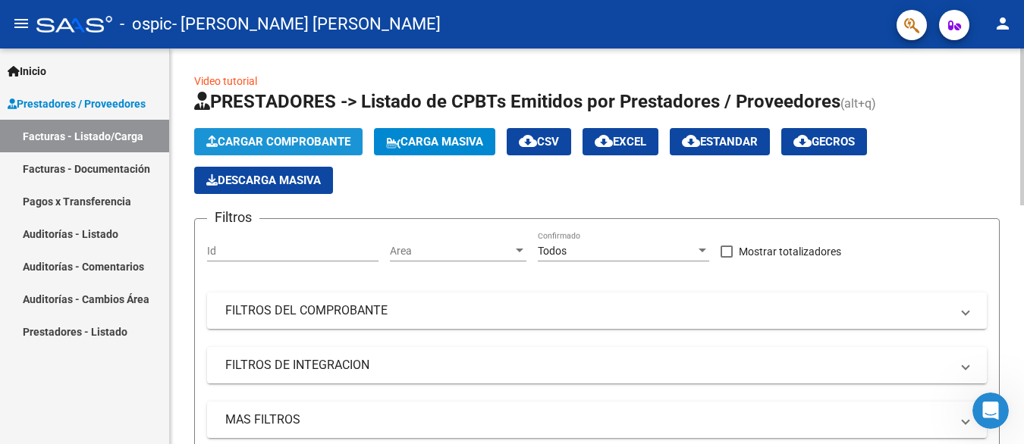
click at [296, 137] on span "Cargar Comprobante" at bounding box center [278, 142] width 144 height 14
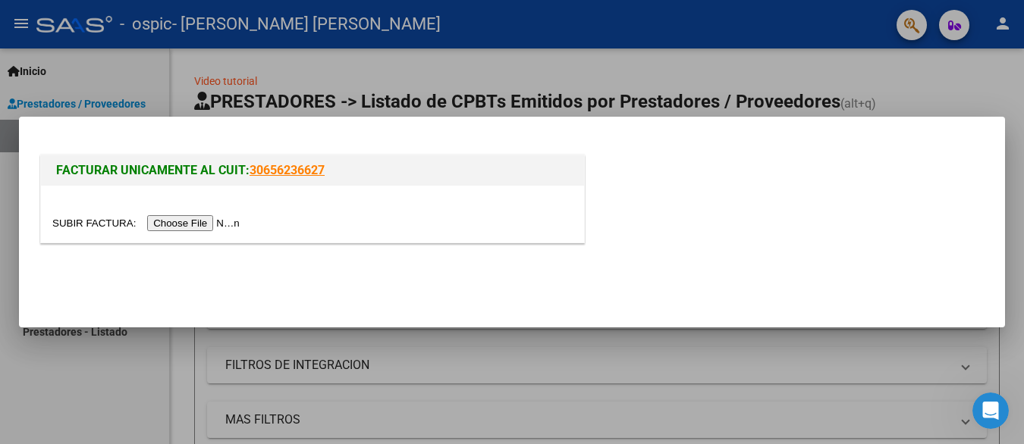
click at [390, 97] on div at bounding box center [512, 222] width 1024 height 444
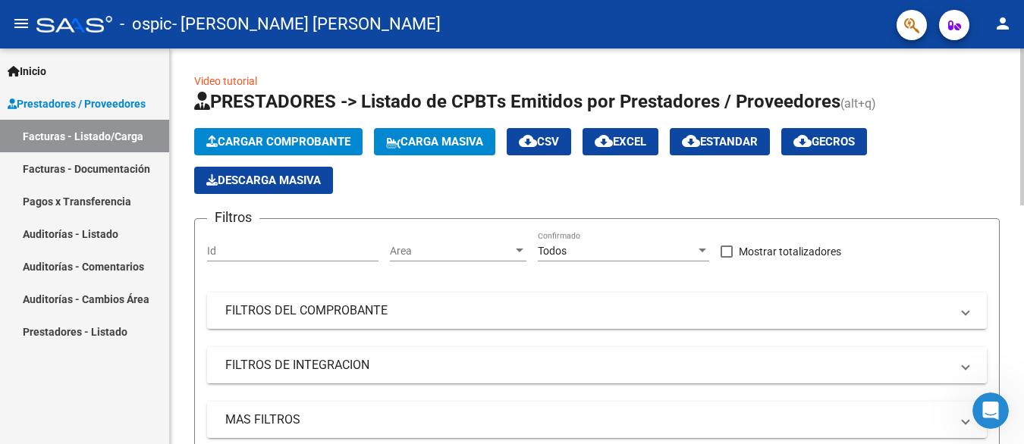
click at [394, 354] on mat-expansion-panel-header "FILTROS DE INTEGRACION" at bounding box center [597, 365] width 780 height 36
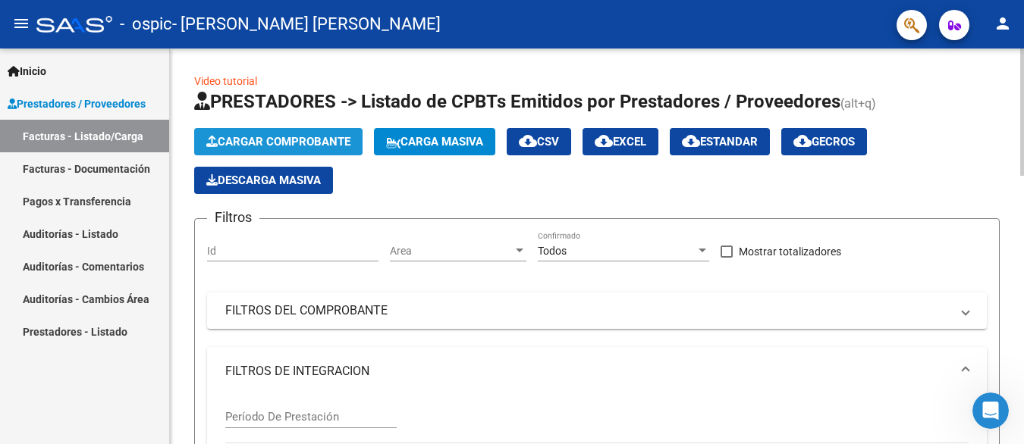
click at [227, 137] on span "Cargar Comprobante" at bounding box center [278, 142] width 144 height 14
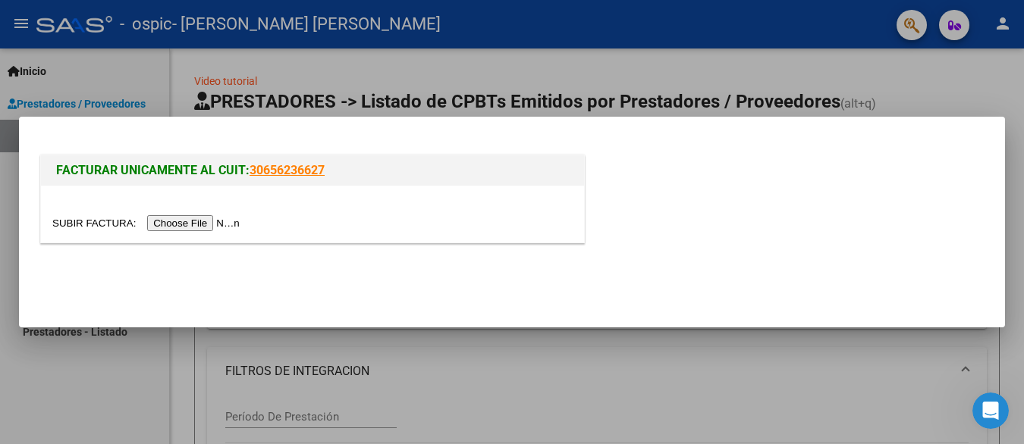
click at [208, 224] on input "file" at bounding box center [148, 223] width 192 height 16
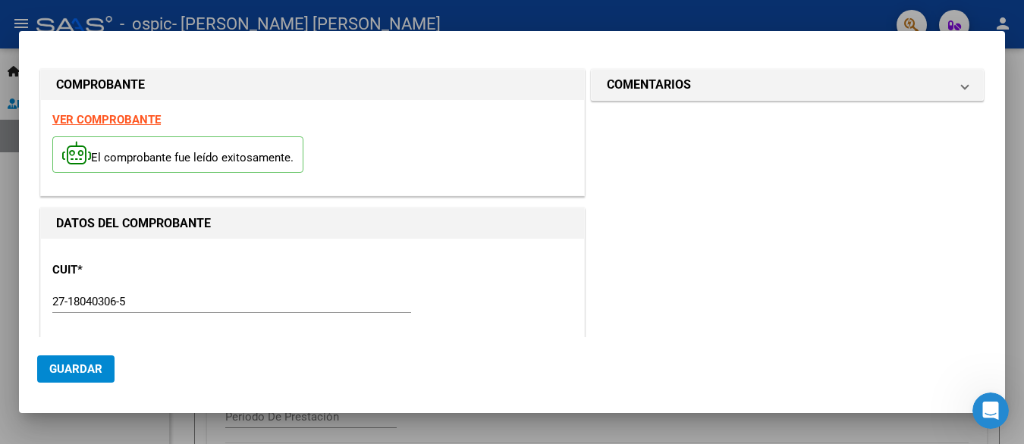
scroll to position [383, 0]
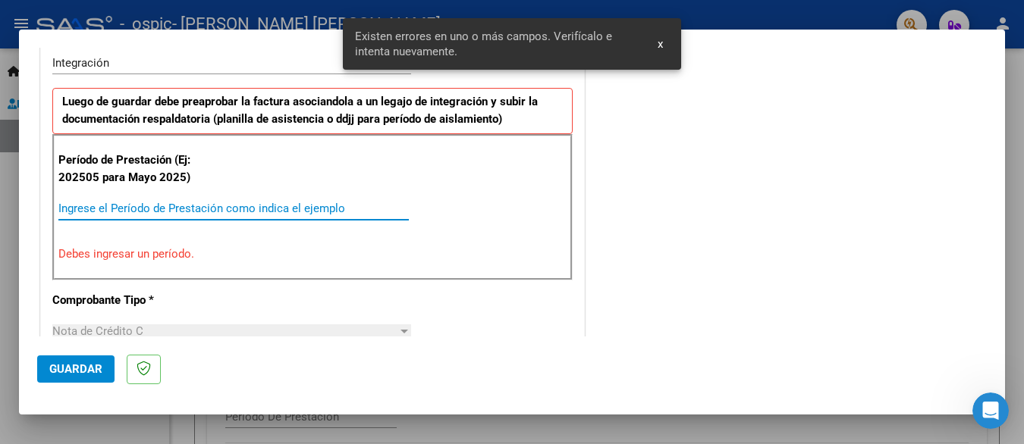
click at [146, 206] on input "Ingrese el Período de Prestación como indica el ejemplo" at bounding box center [233, 209] width 350 height 14
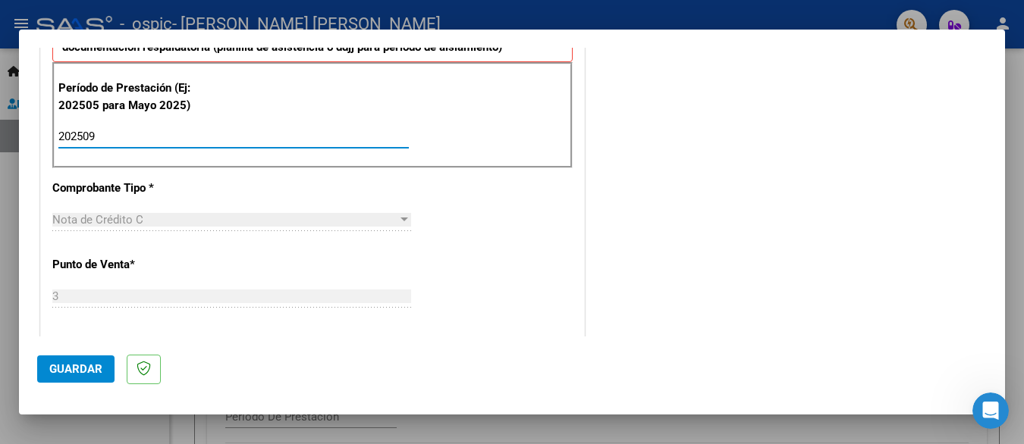
scroll to position [607, 0]
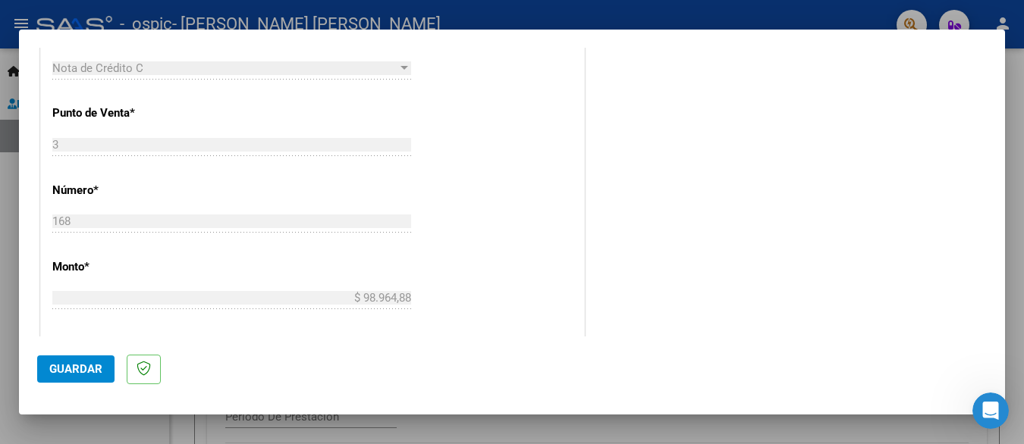
type input "202509"
click at [74, 367] on span "Guardar" at bounding box center [75, 369] width 53 height 14
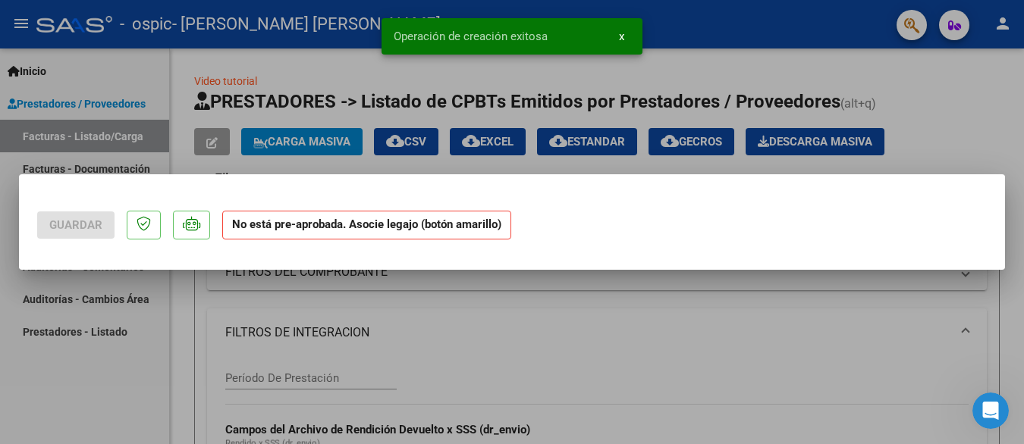
scroll to position [0, 0]
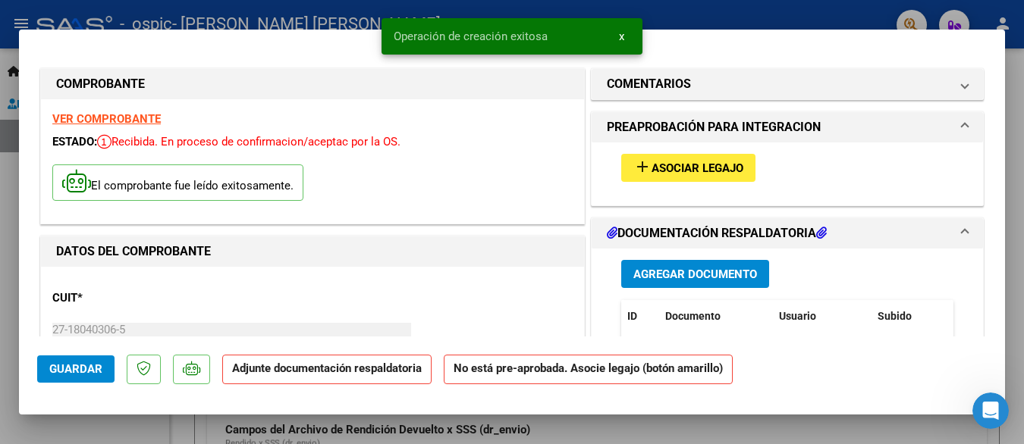
click at [666, 168] on span "Asociar Legajo" at bounding box center [697, 169] width 92 height 14
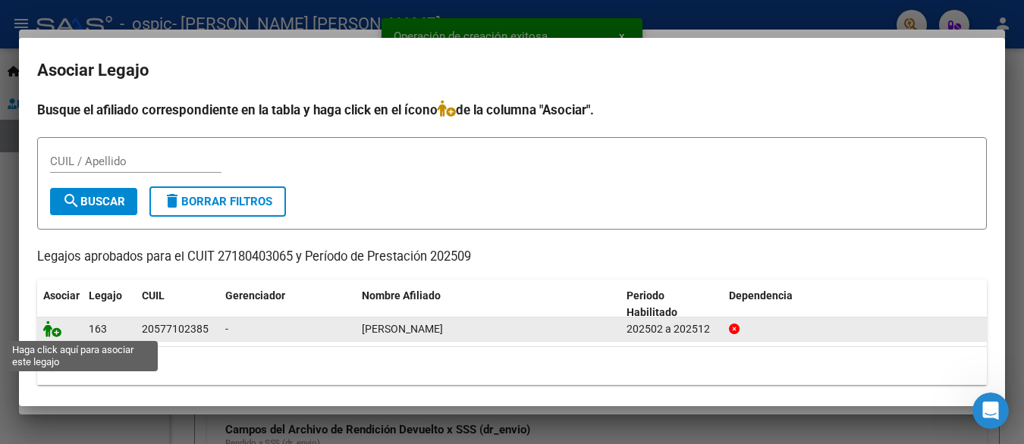
click at [48, 322] on icon at bounding box center [52, 329] width 18 height 17
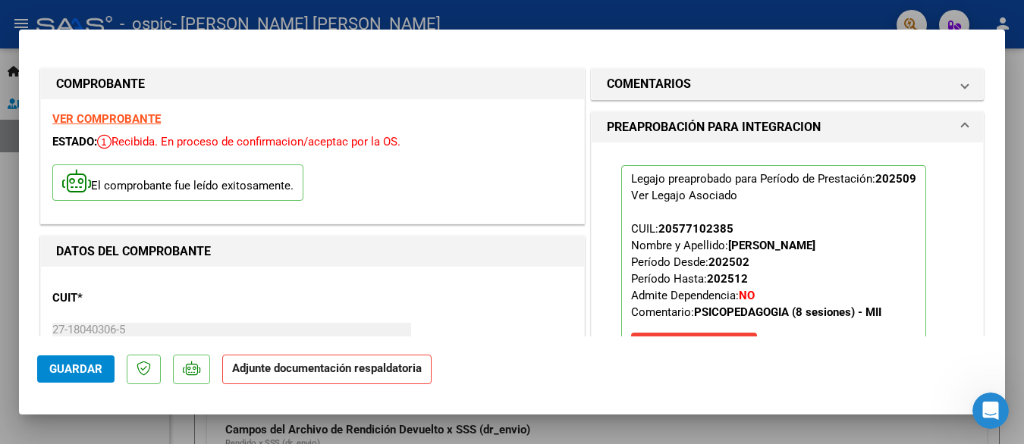
scroll to position [303, 0]
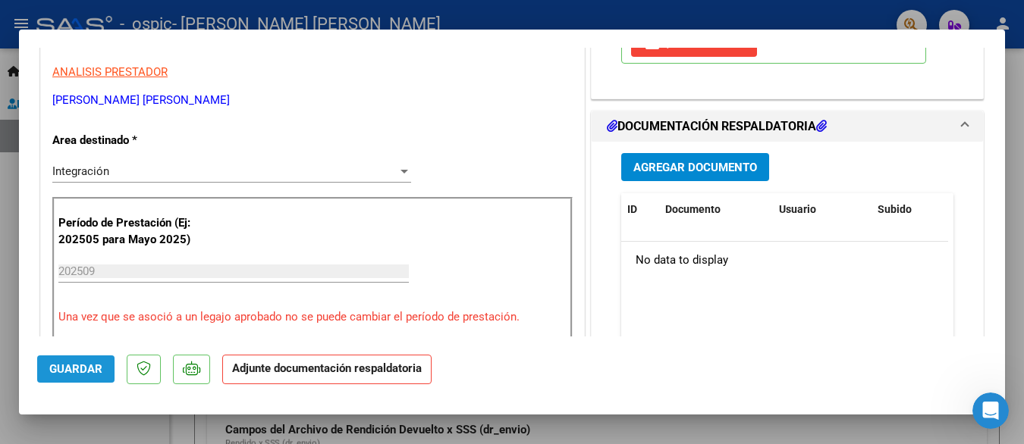
click at [69, 369] on span "Guardar" at bounding box center [75, 369] width 53 height 14
